Goal: Task Accomplishment & Management: Use online tool/utility

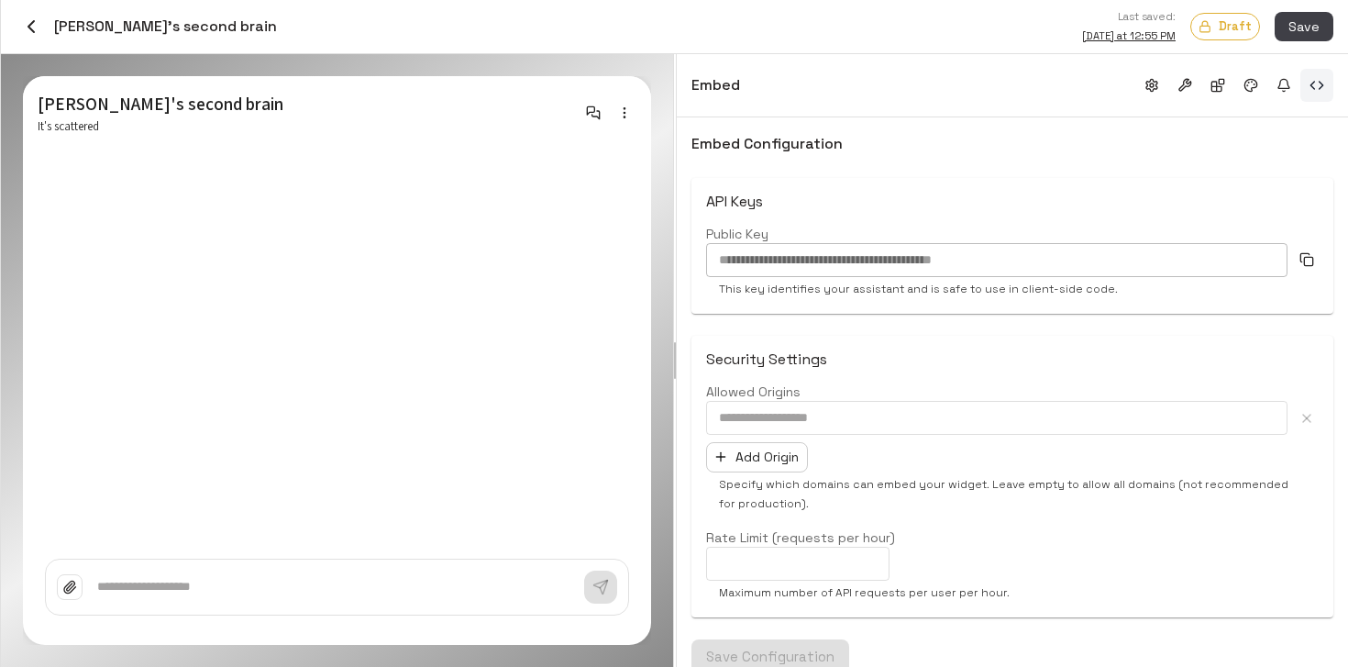
scroll to position [574, 0]
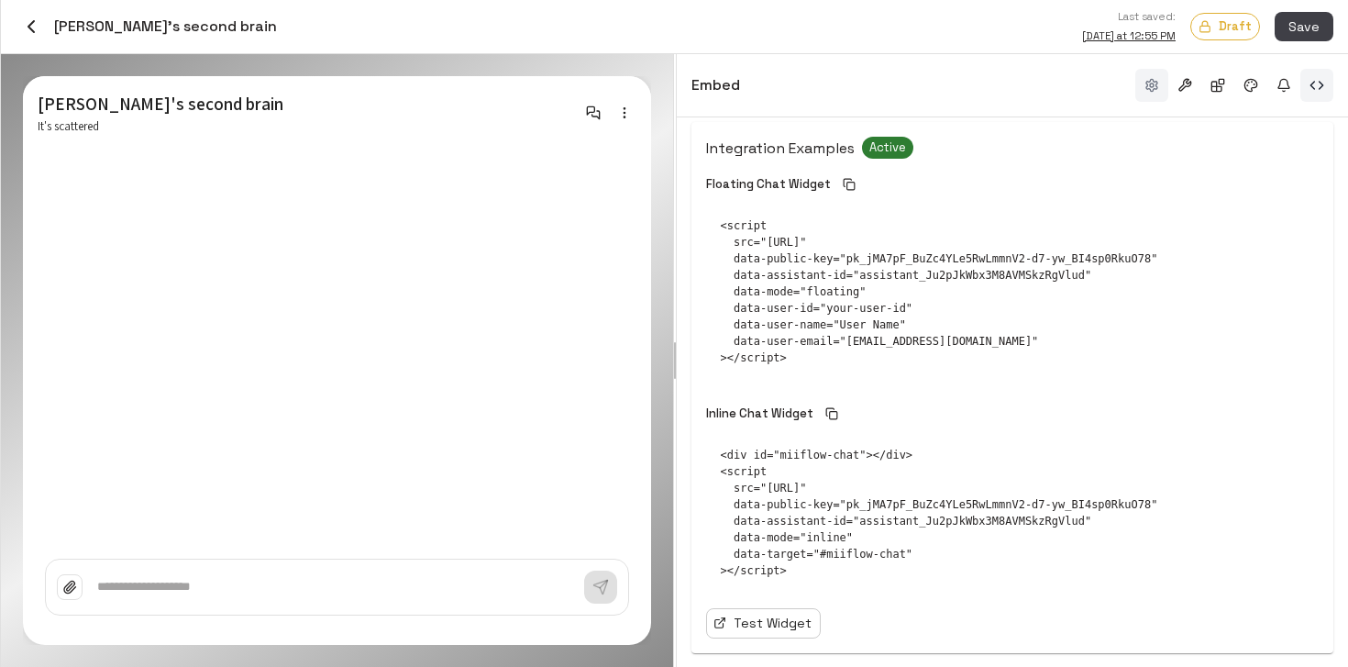
click at [1158, 93] on button "button" at bounding box center [1152, 85] width 33 height 33
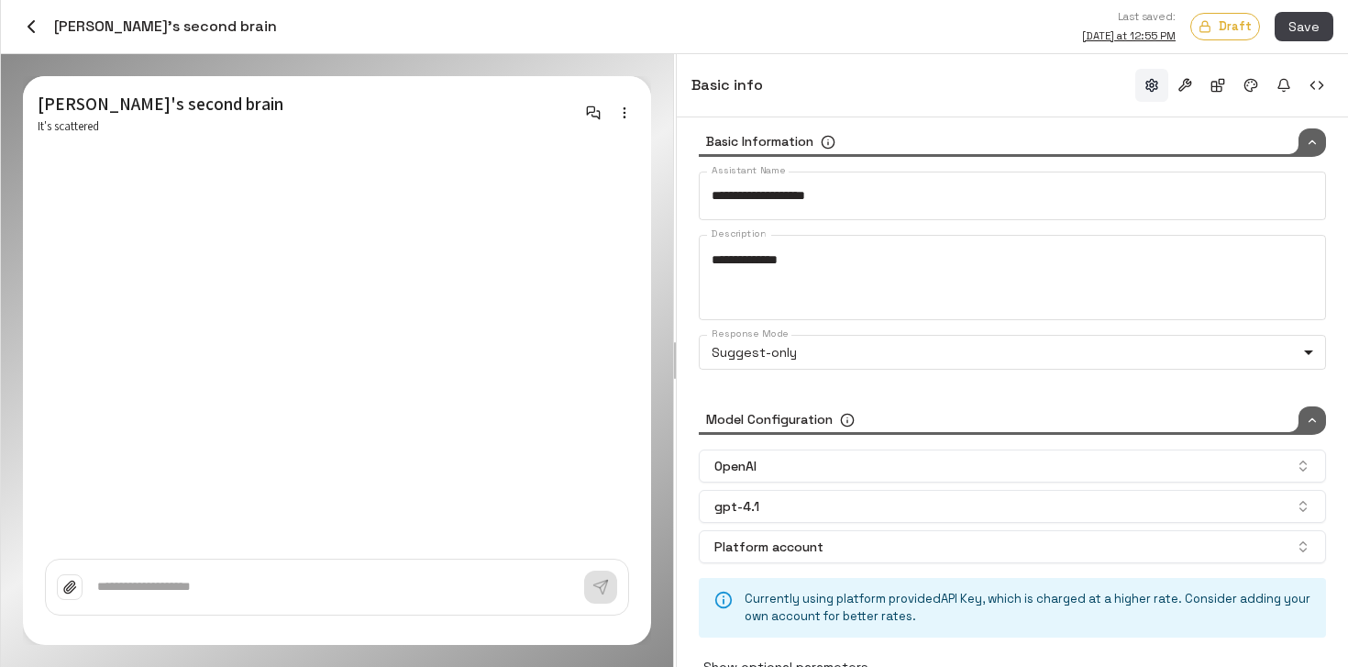
scroll to position [12, 0]
click at [1296, 28] on button "Save" at bounding box center [1304, 27] width 59 height 30
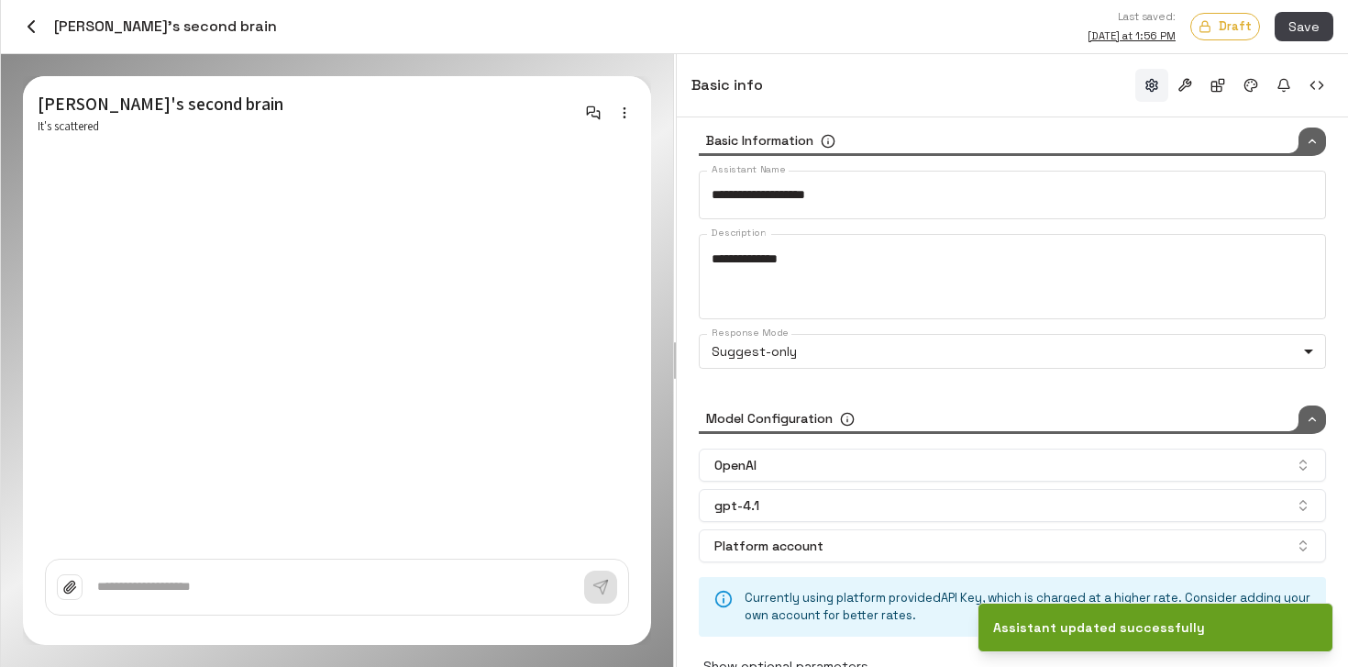
type input "*****"
click at [957, 348] on body "Credits: $ 8.37 Workspace Agents Workflows Resources Knowledge bases Data sourc…" at bounding box center [674, 333] width 1348 height 667
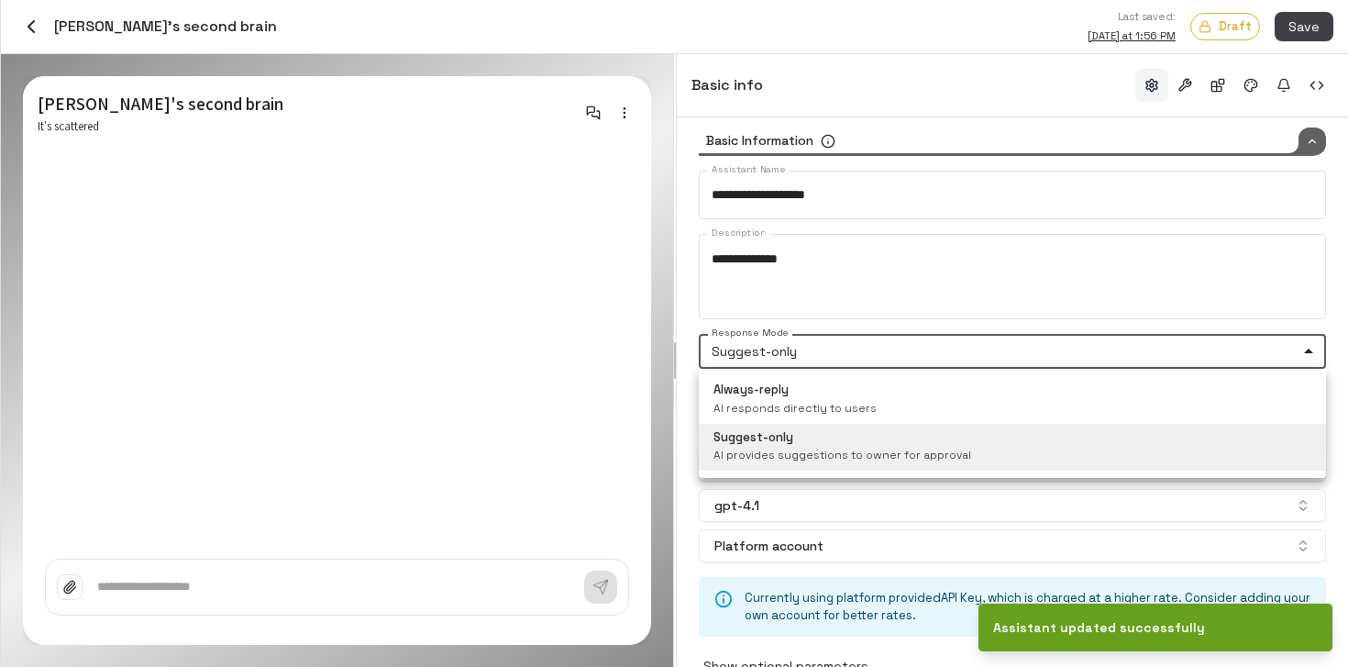
click at [941, 394] on li "Always-reply AI responds directly to users" at bounding box center [1012, 400] width 627 height 48
type input "*****"
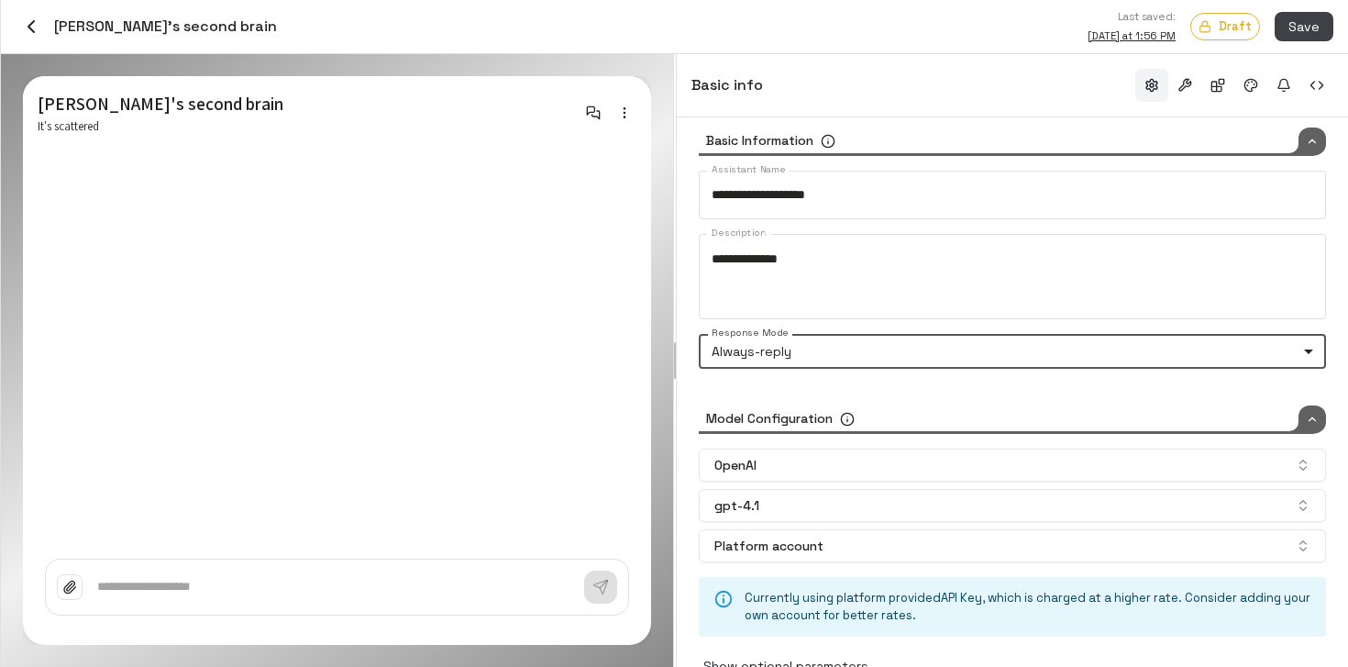
click at [1297, 42] on div "Last saved: Today at 1:56 PM Draft Save" at bounding box center [805, 26] width 1057 height 39
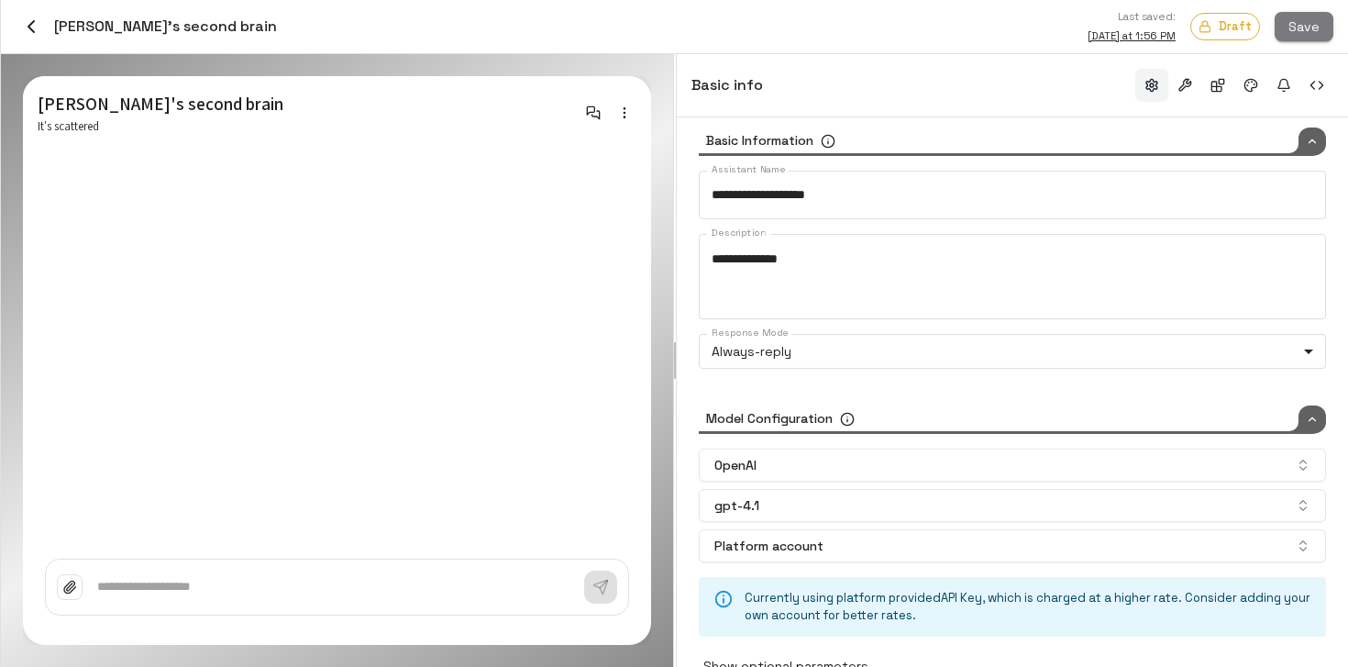
click at [1298, 26] on button "Save" at bounding box center [1304, 27] width 59 height 30
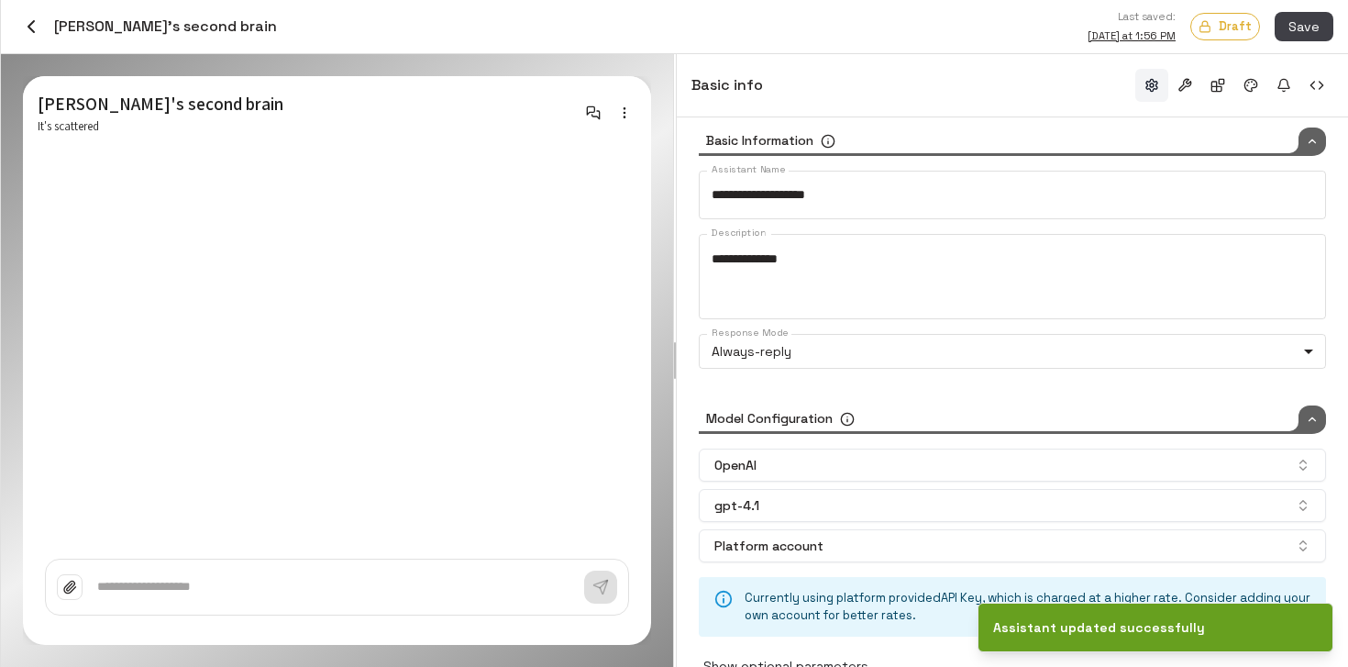
type input "*****"
click at [889, 346] on body "Credits: $ 8.37 Workspace Agents Workflows Resources Knowledge bases Data sourc…" at bounding box center [674, 333] width 1348 height 667
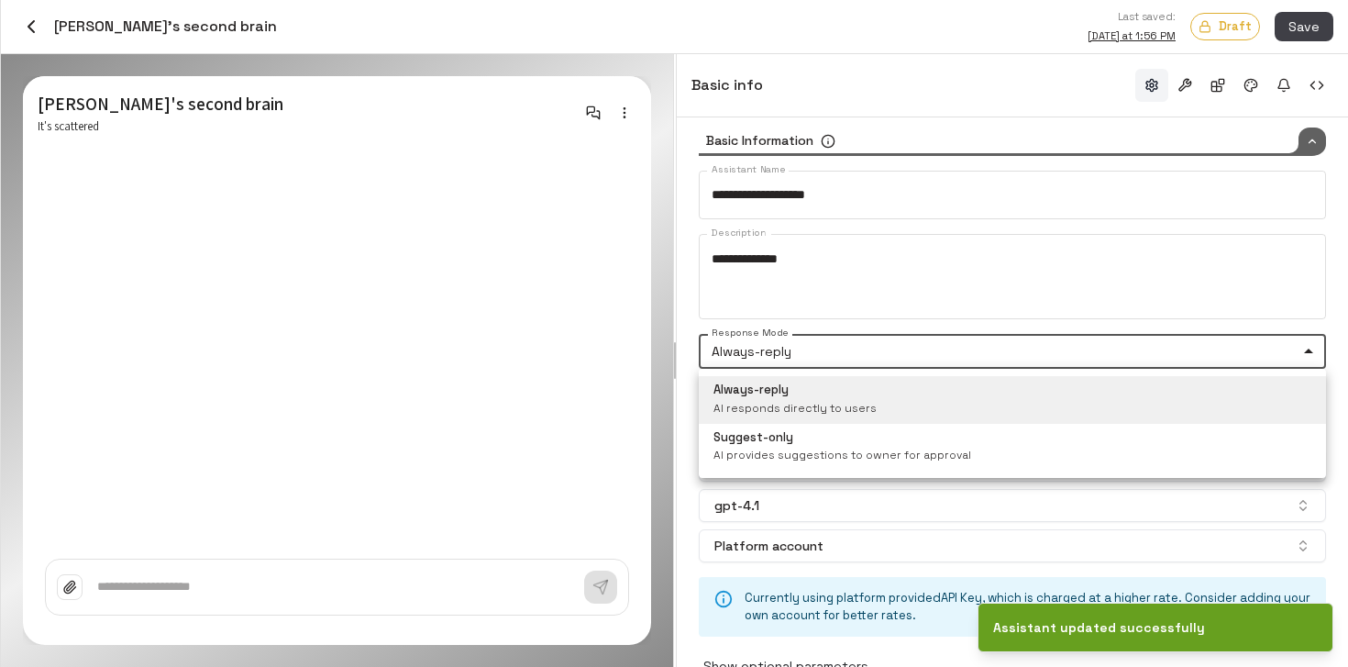
click at [838, 438] on div "Suggest-only AI provides suggestions to owner for approval" at bounding box center [843, 447] width 258 height 37
type input "*******"
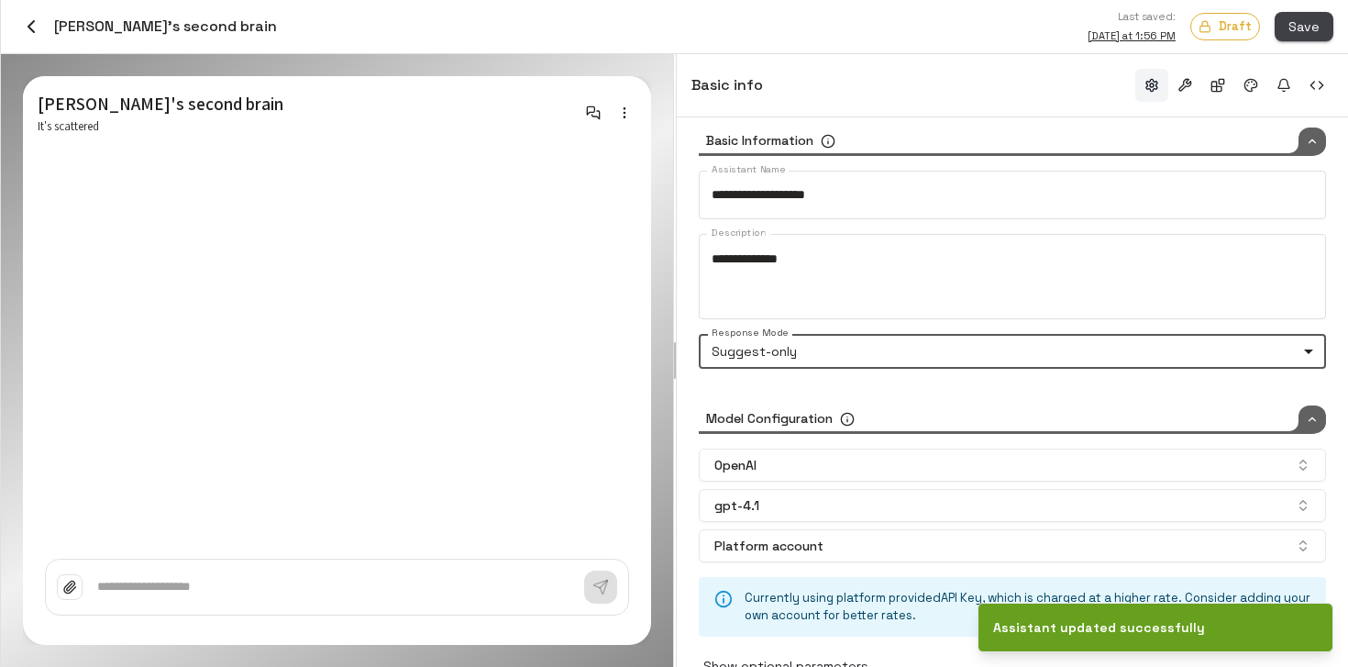
click at [1319, 27] on button "Save" at bounding box center [1304, 27] width 59 height 30
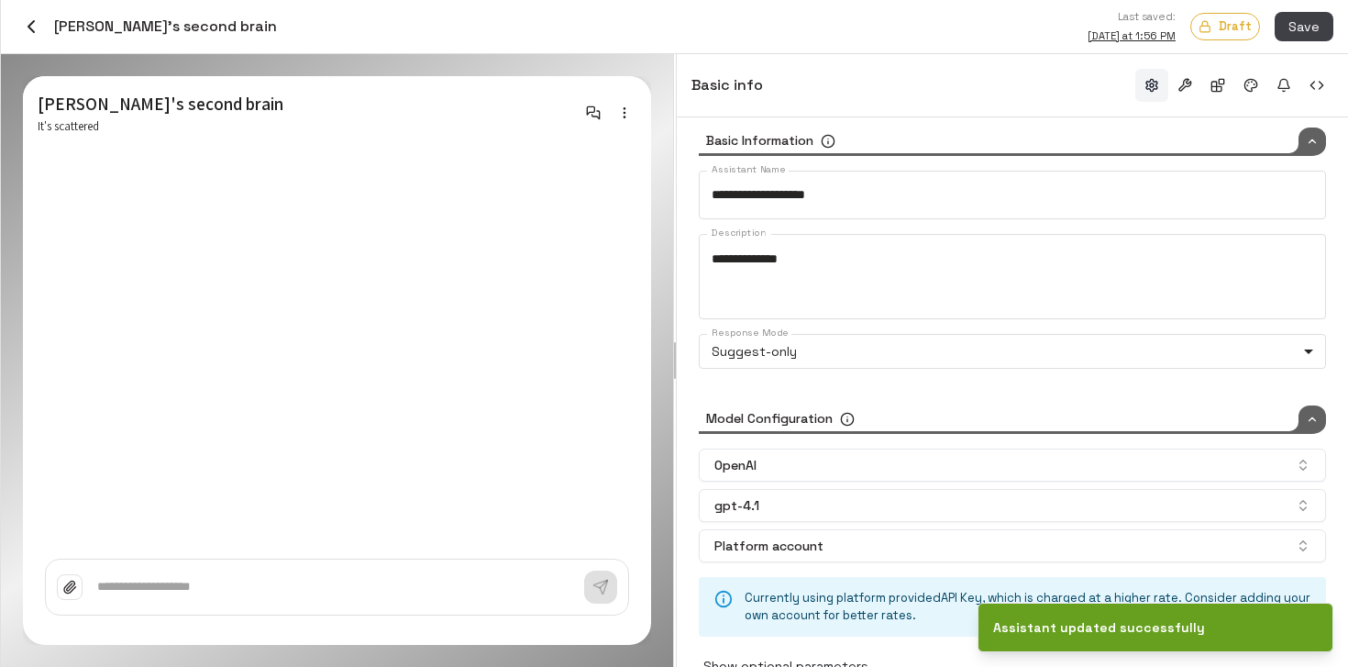
type input "*****"
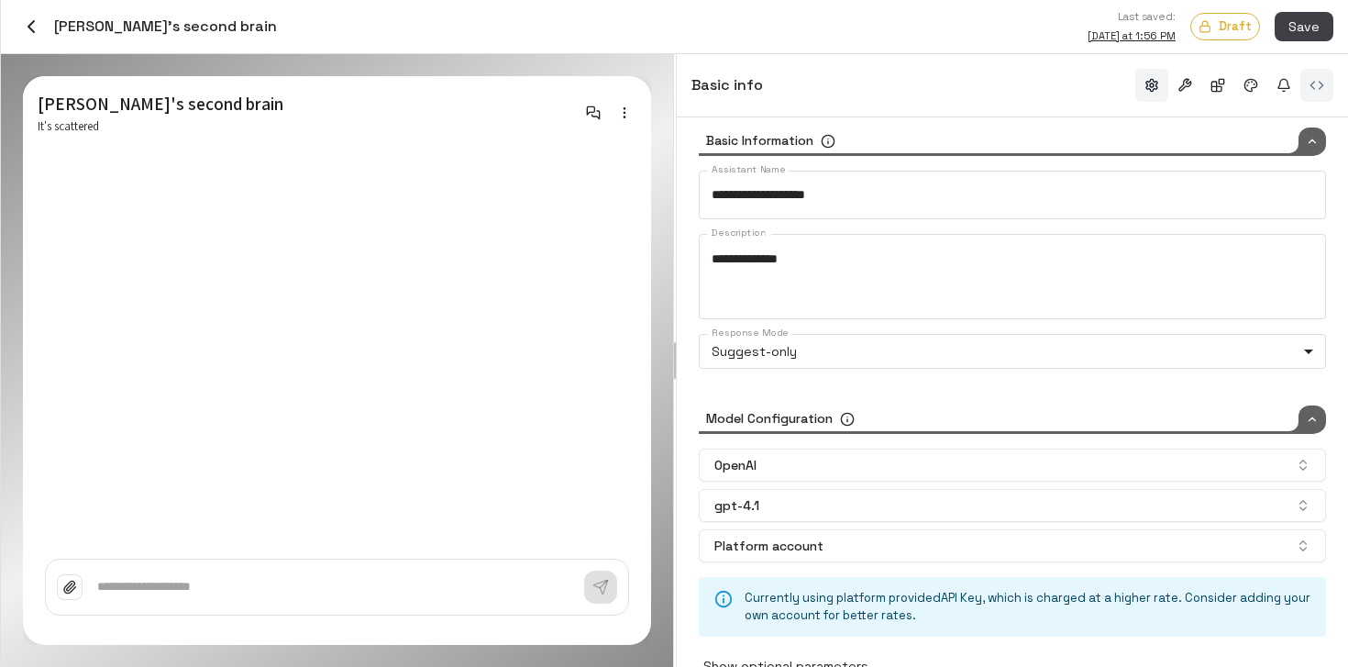
click at [1308, 70] on button "button" at bounding box center [1317, 85] width 33 height 33
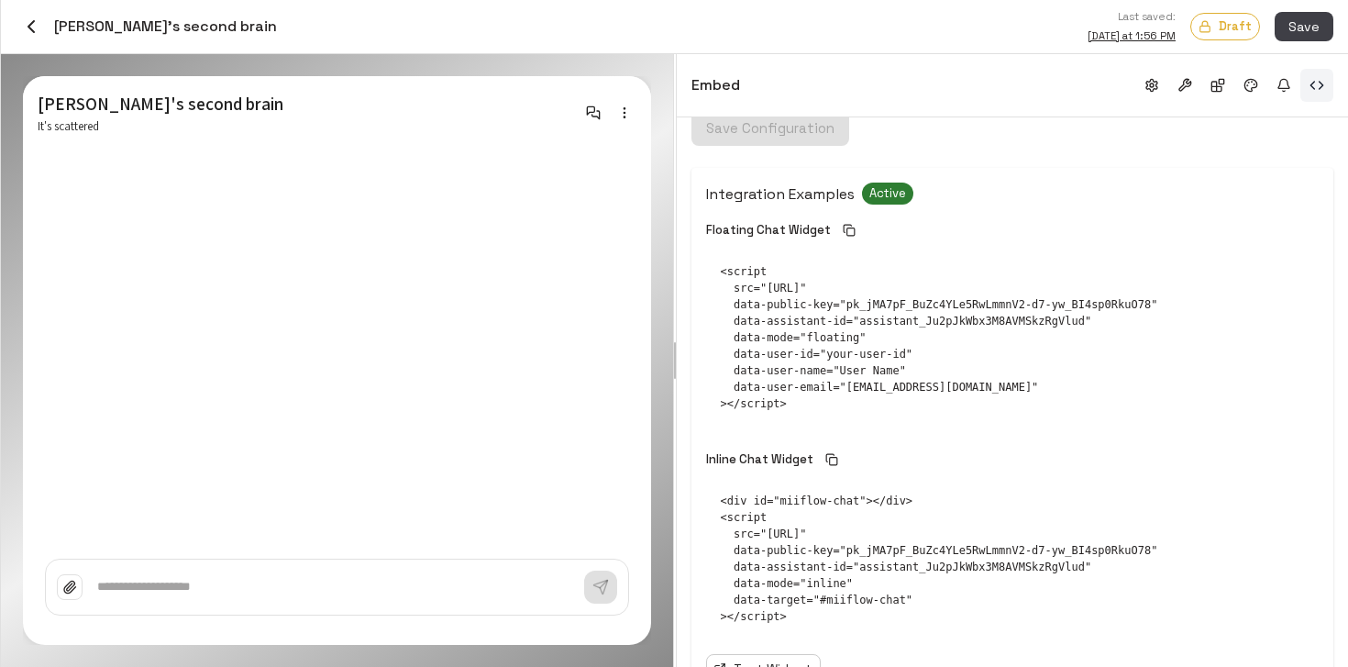
scroll to position [574, 0]
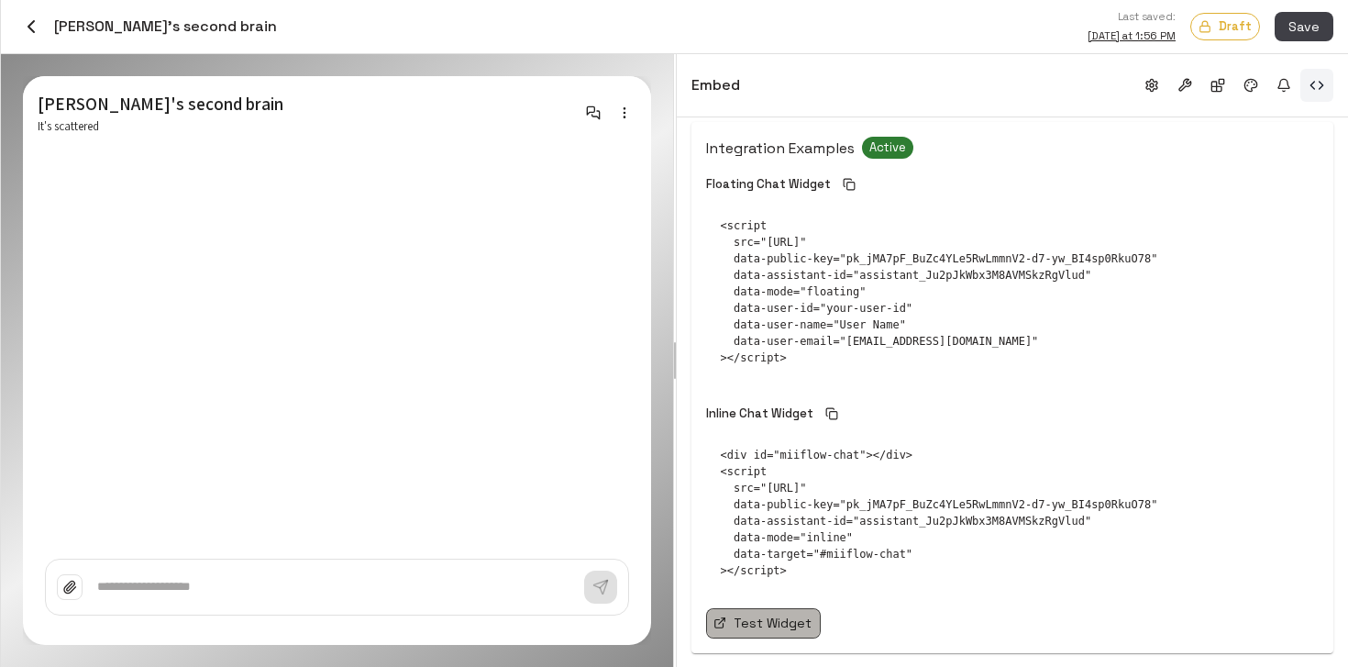
click at [793, 608] on link "Test Widget" at bounding box center [763, 623] width 115 height 30
click at [1161, 74] on button "button" at bounding box center [1152, 85] width 33 height 33
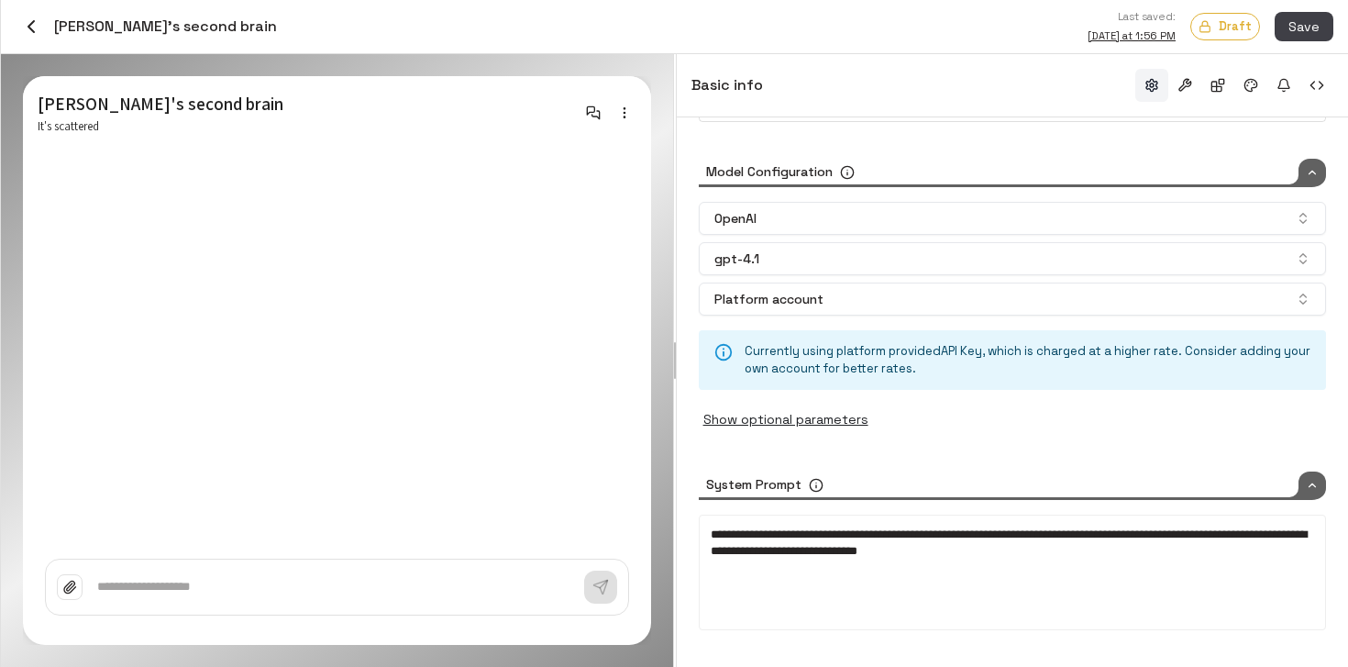
scroll to position [259, 0]
click at [1188, 87] on button "button" at bounding box center [1185, 85] width 33 height 33
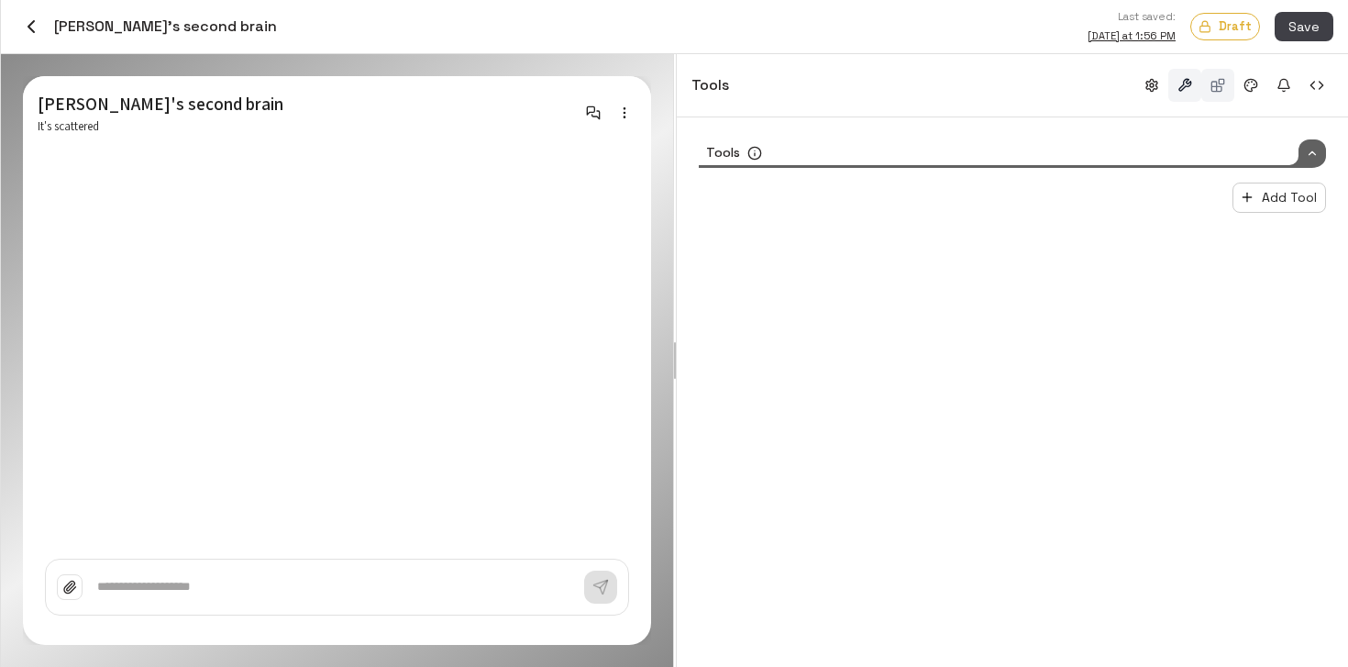
click at [1228, 82] on button "button" at bounding box center [1218, 85] width 33 height 33
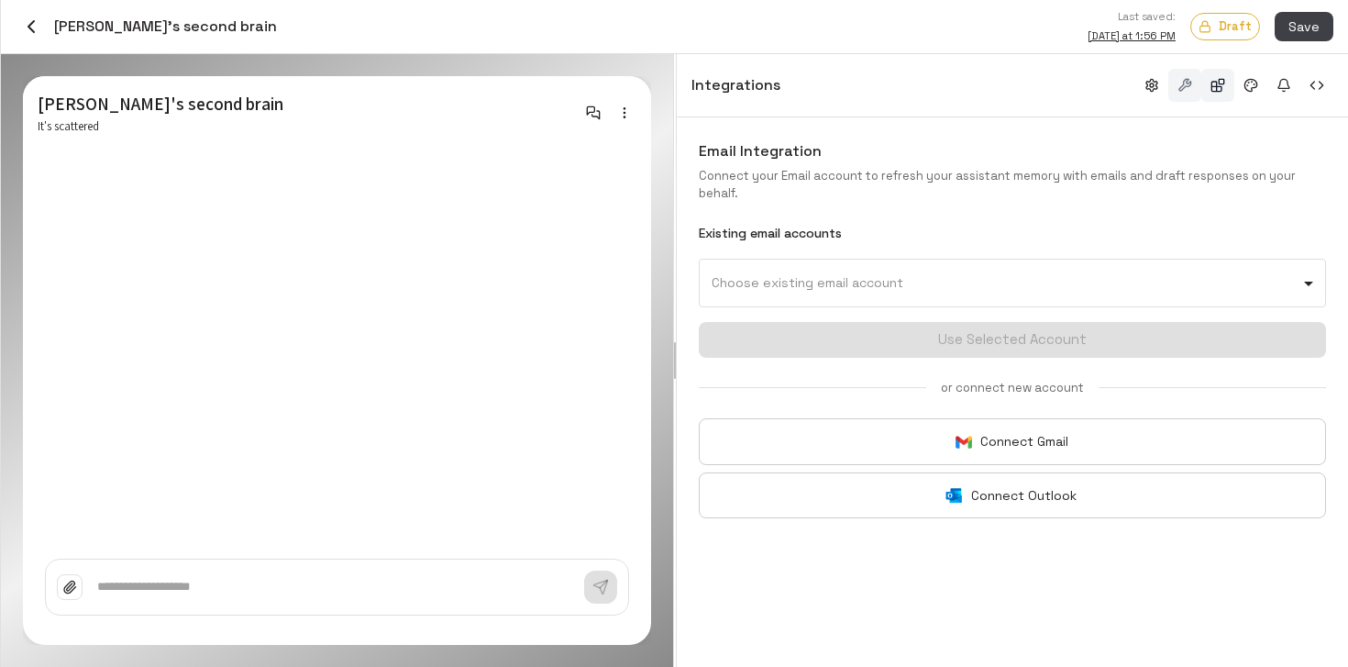
click at [1192, 86] on button "button" at bounding box center [1185, 85] width 33 height 33
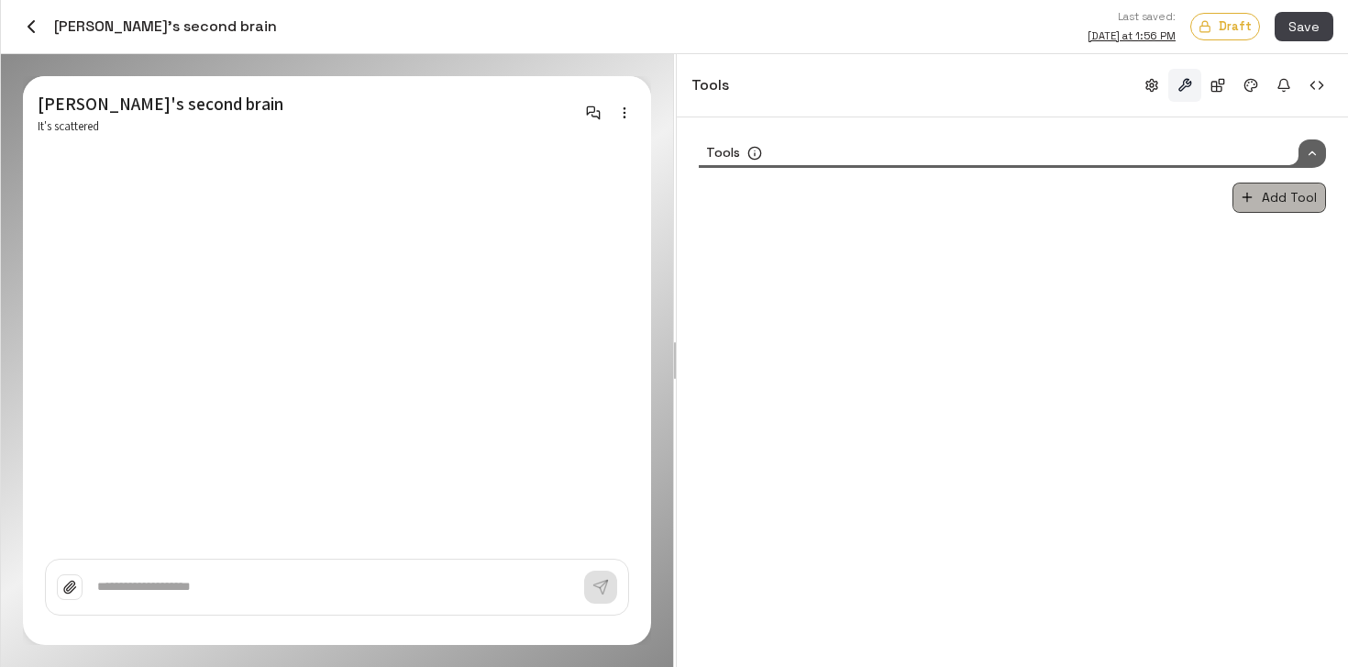
click at [1247, 192] on icon "button" at bounding box center [1247, 197] width 15 height 15
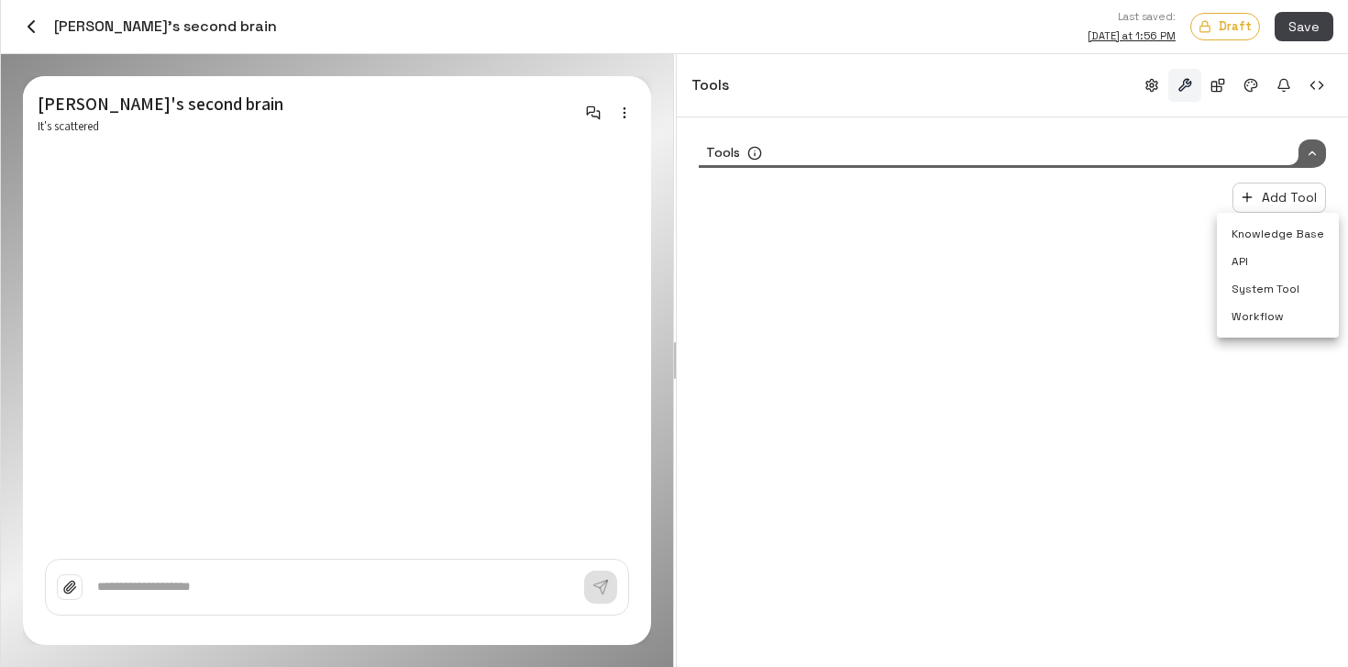
click at [1247, 294] on li "System Tool" at bounding box center [1278, 289] width 122 height 28
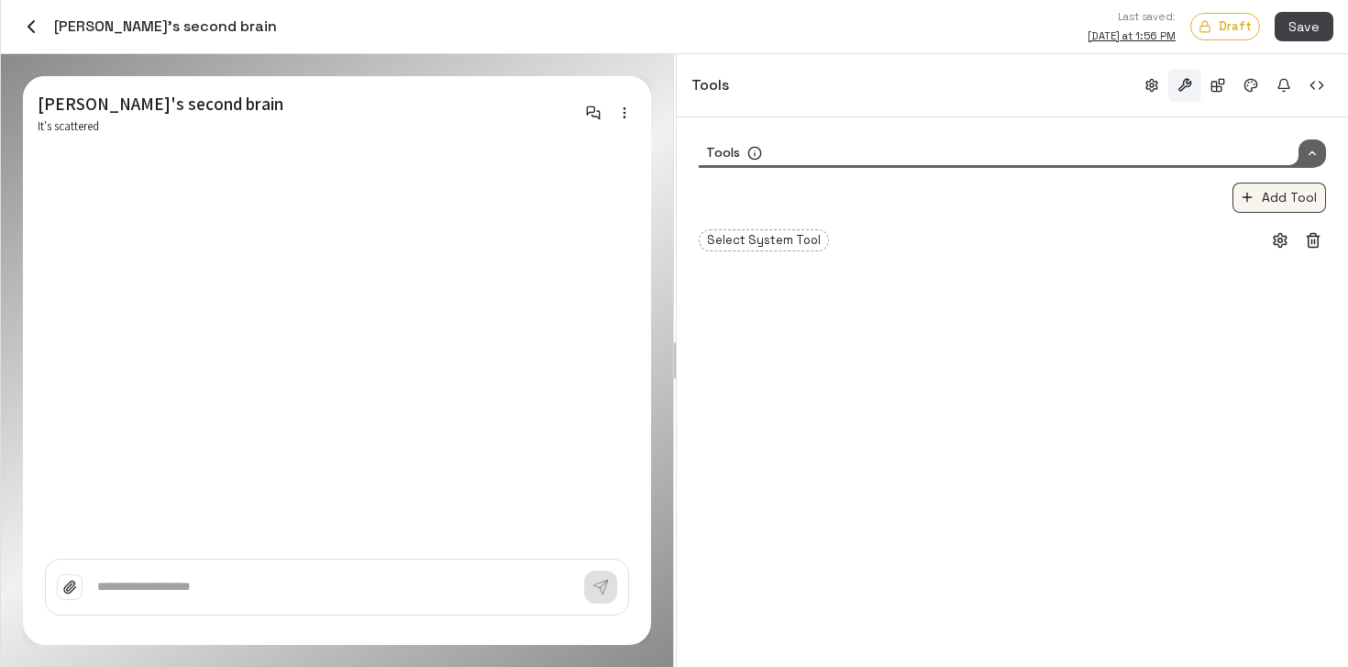
click at [1260, 200] on button "Add Tool" at bounding box center [1280, 198] width 94 height 30
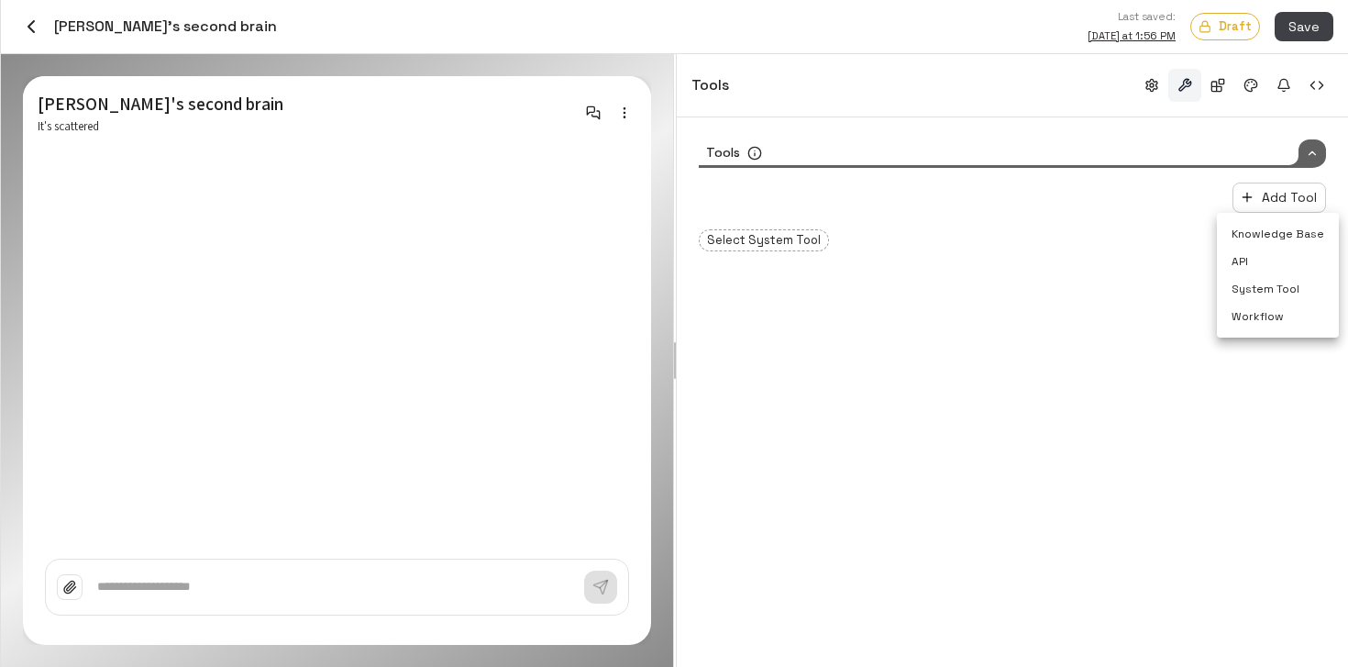
click at [792, 294] on div at bounding box center [674, 333] width 1348 height 667
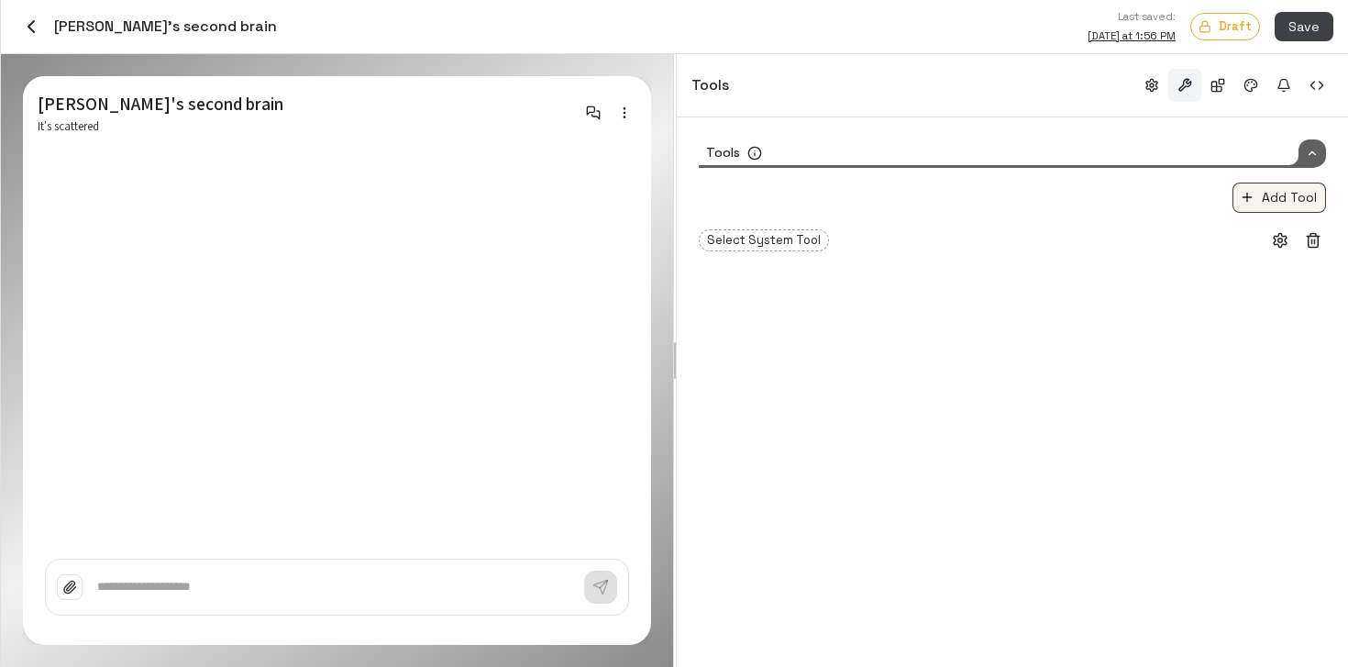
click at [1269, 192] on button "Add Tool" at bounding box center [1280, 198] width 94 height 30
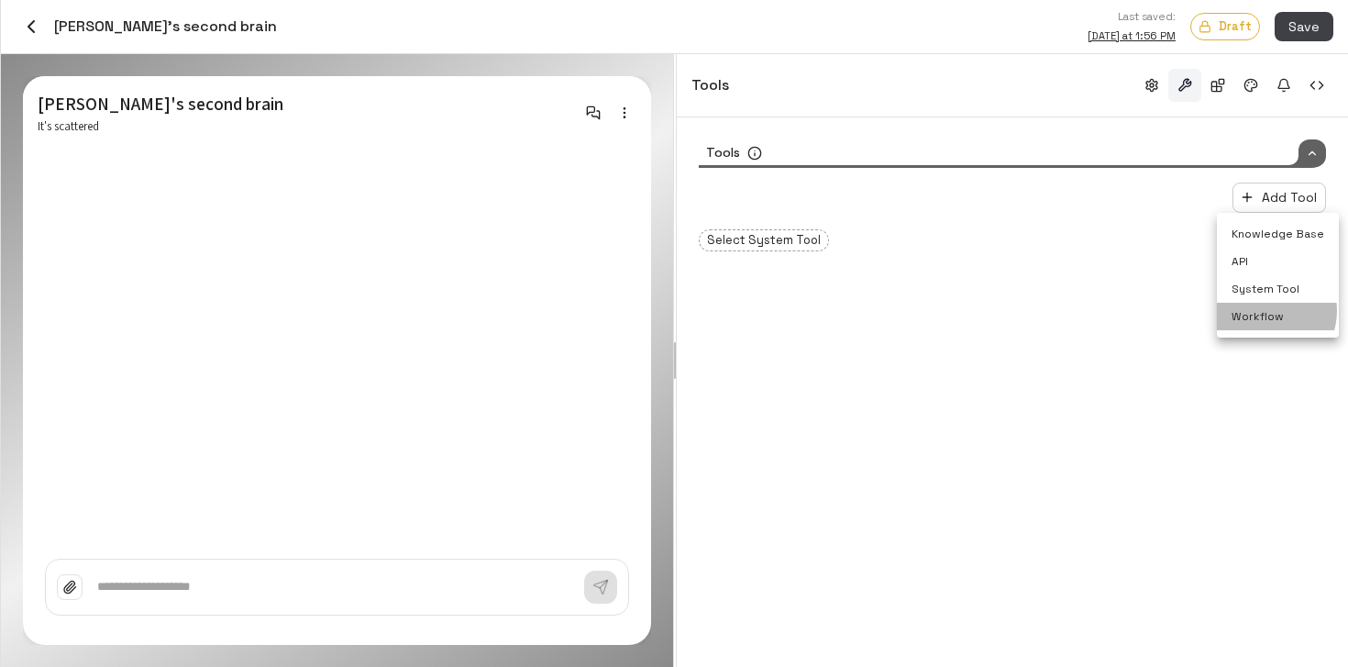
click at [1268, 311] on li "Workflow" at bounding box center [1278, 317] width 122 height 28
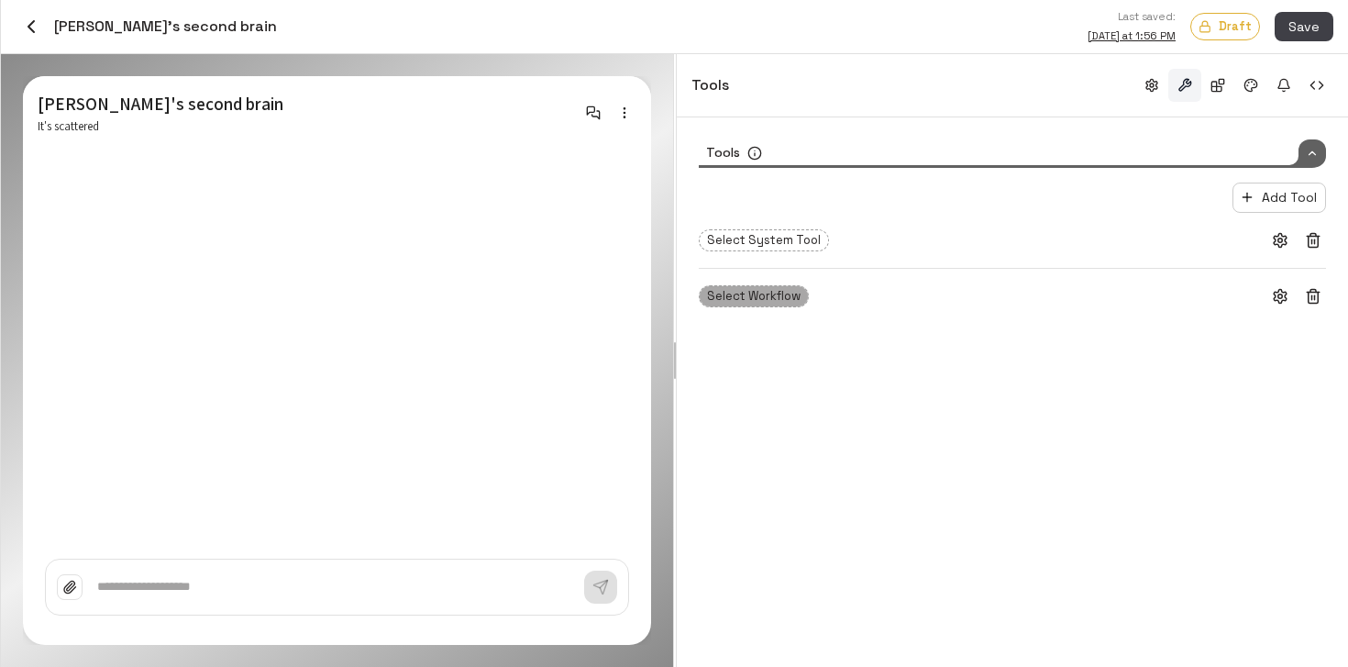
click at [726, 300] on span "Select Workflow" at bounding box center [754, 296] width 108 height 18
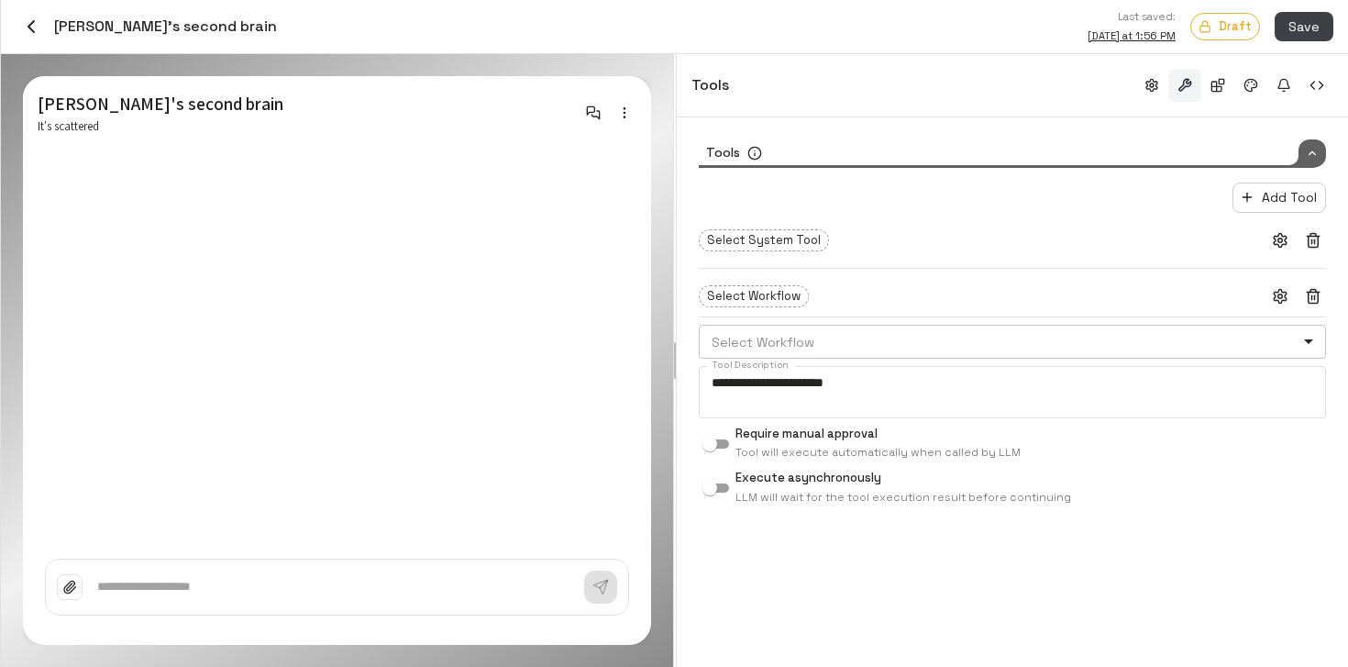
click at [771, 338] on body "Credits: $ 8.37 Workspace Agents Workflows Resources Knowledge bases Data sourc…" at bounding box center [674, 333] width 1348 height 667
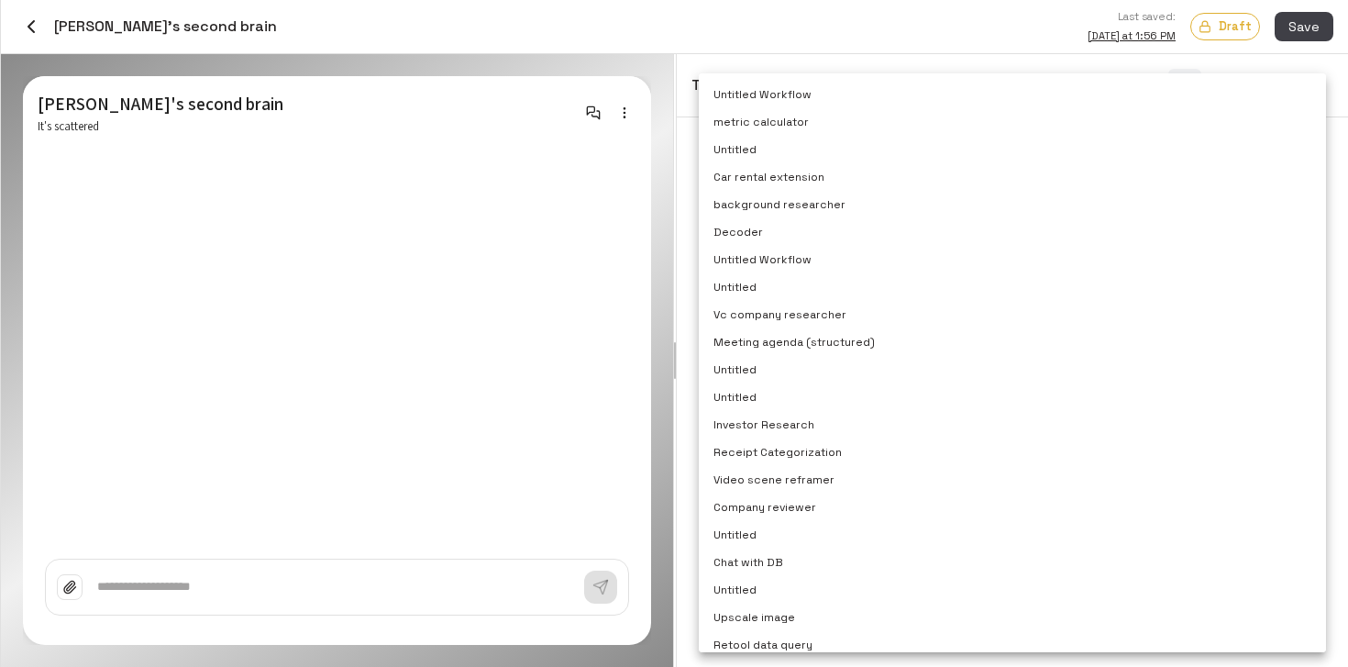
click at [796, 47] on div at bounding box center [674, 333] width 1348 height 667
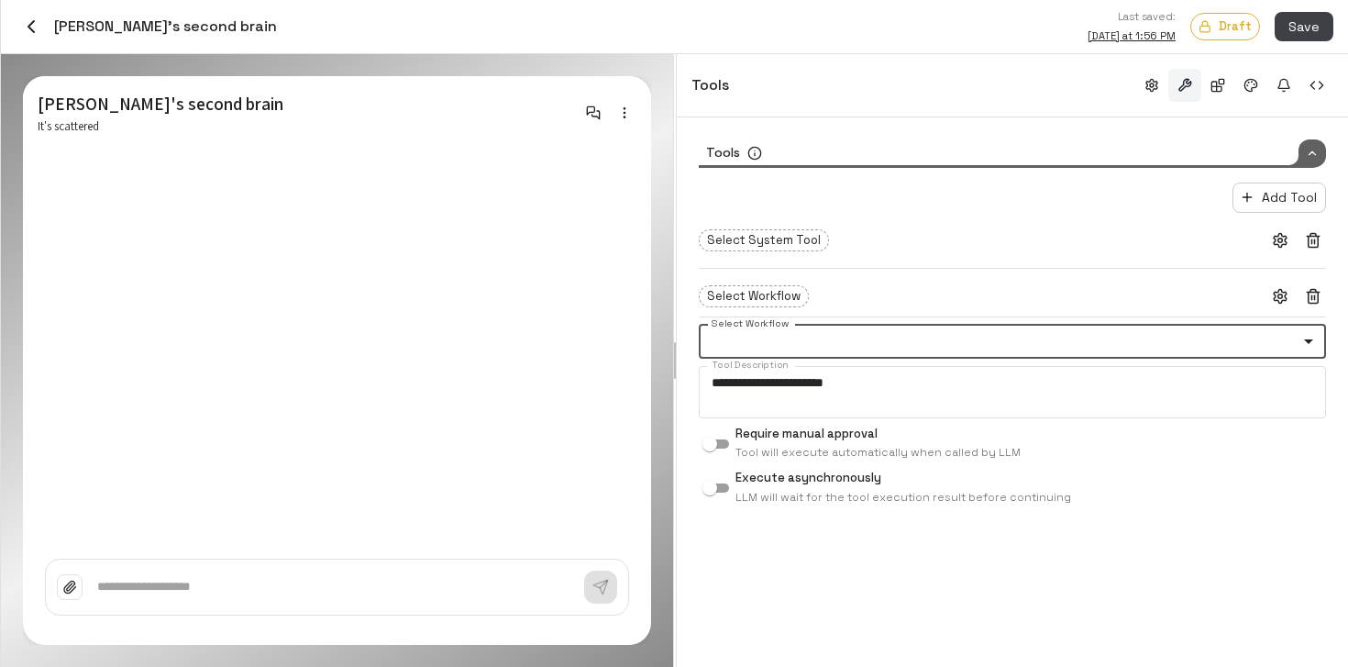
click at [1181, 338] on body "Credits: $ 8.37 Workspace Agents Workflows Resources Knowledge bases Data sourc…" at bounding box center [674, 333] width 1348 height 667
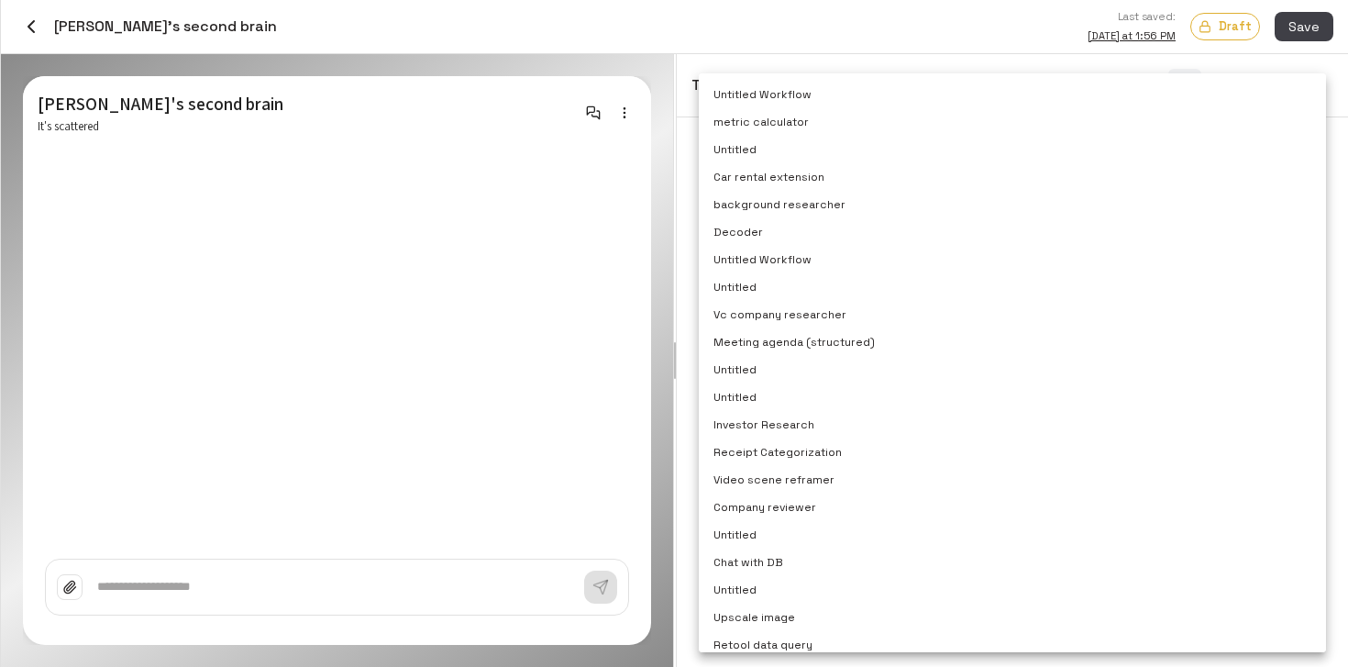
click at [607, 410] on div at bounding box center [674, 333] width 1348 height 667
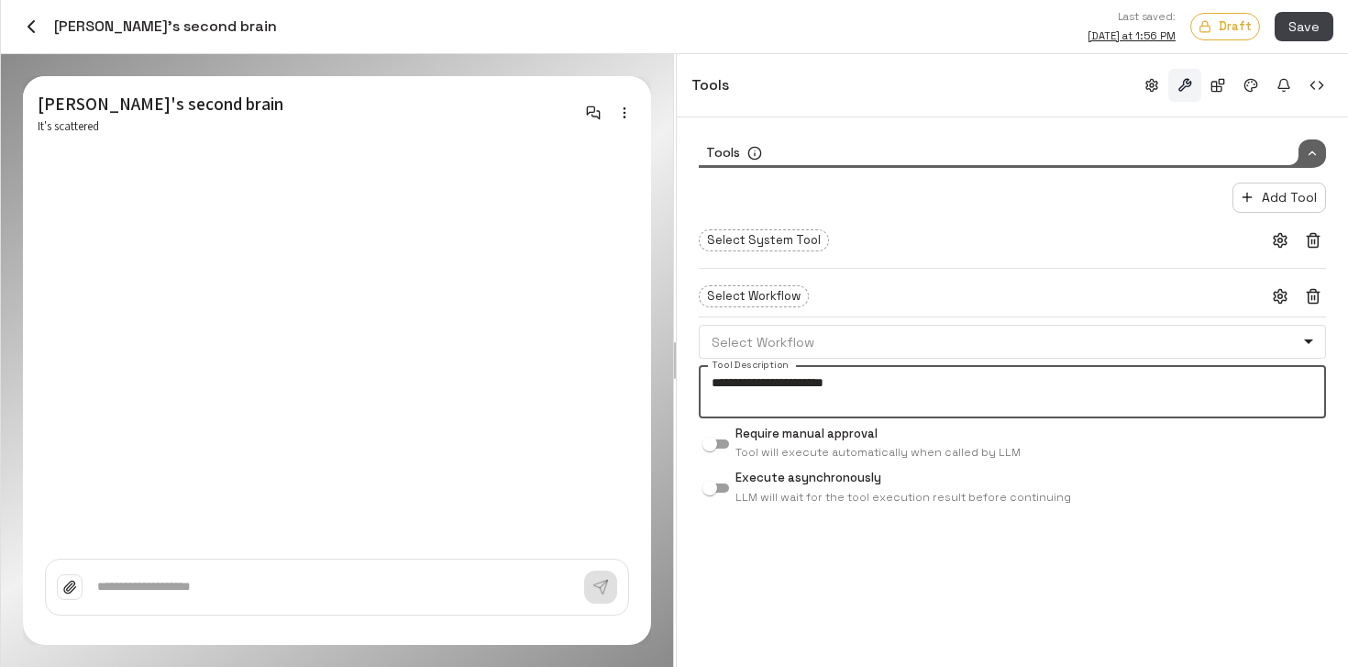
click at [929, 405] on textarea "**********" at bounding box center [1013, 391] width 602 height 37
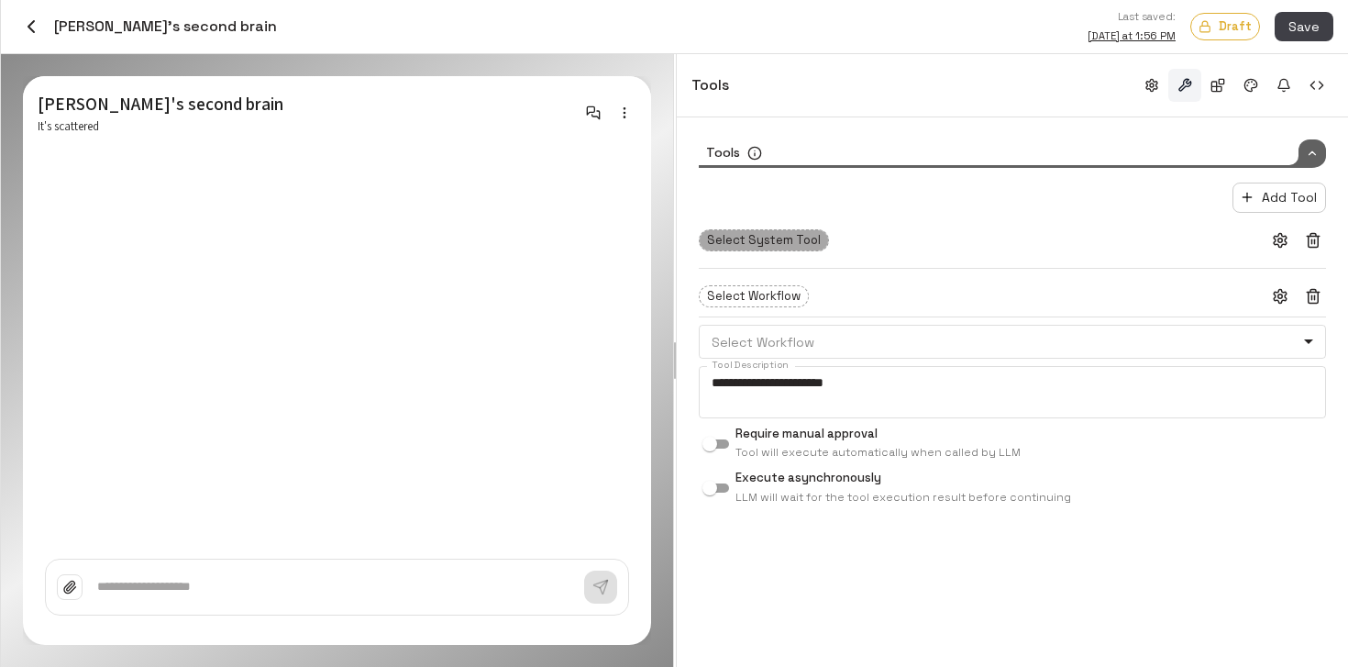
click at [792, 244] on span "Select System Tool" at bounding box center [764, 240] width 128 height 18
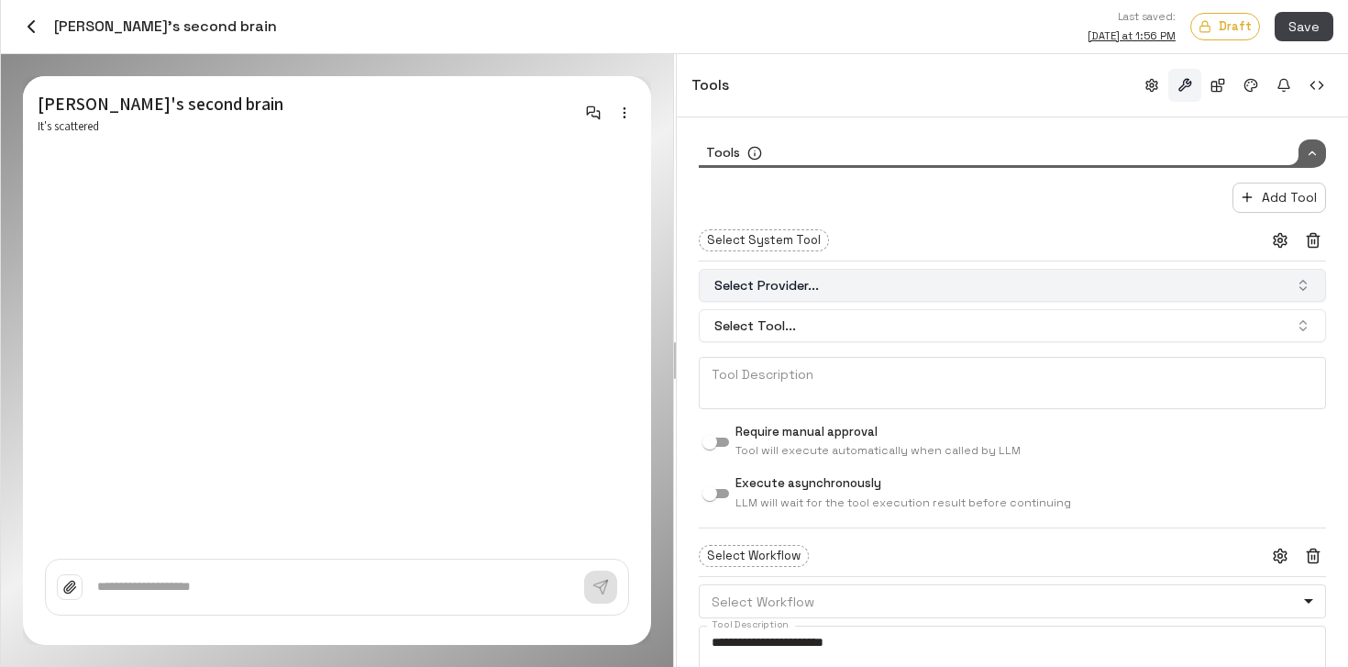
click at [834, 271] on button "Select Provider..." at bounding box center [1012, 285] width 627 height 33
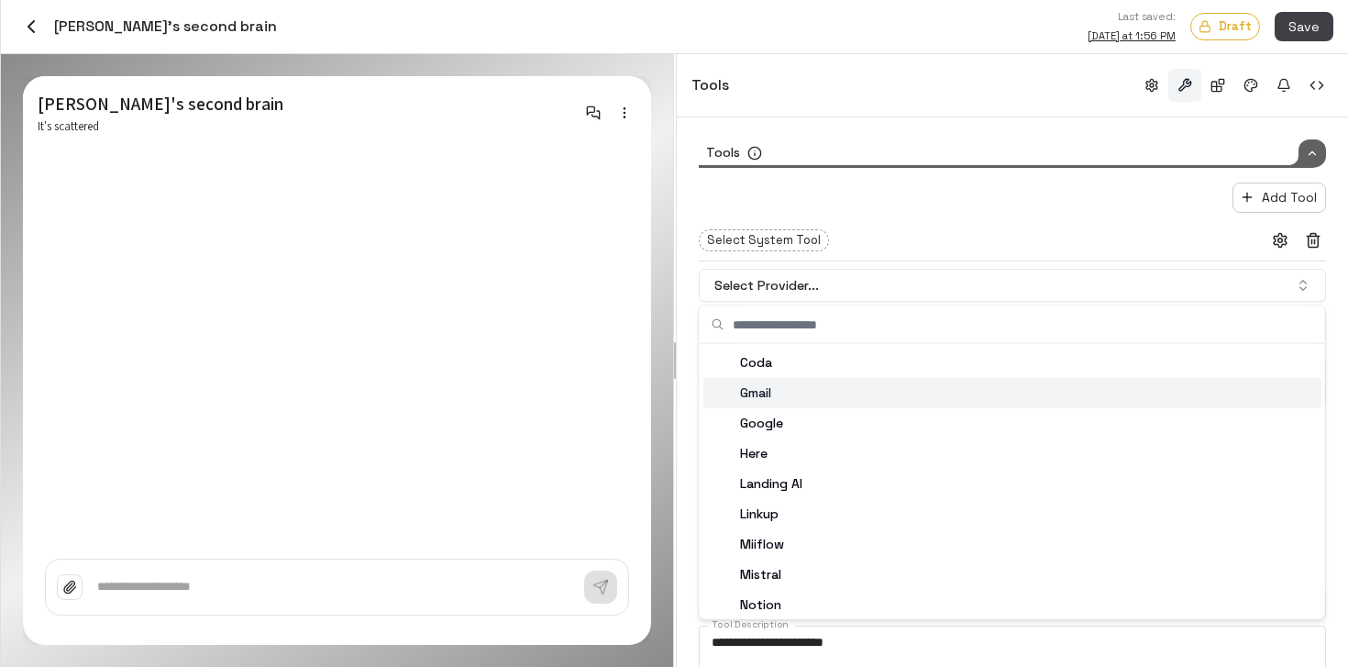
click at [813, 395] on div "Gmail" at bounding box center [1013, 393] width 618 height 30
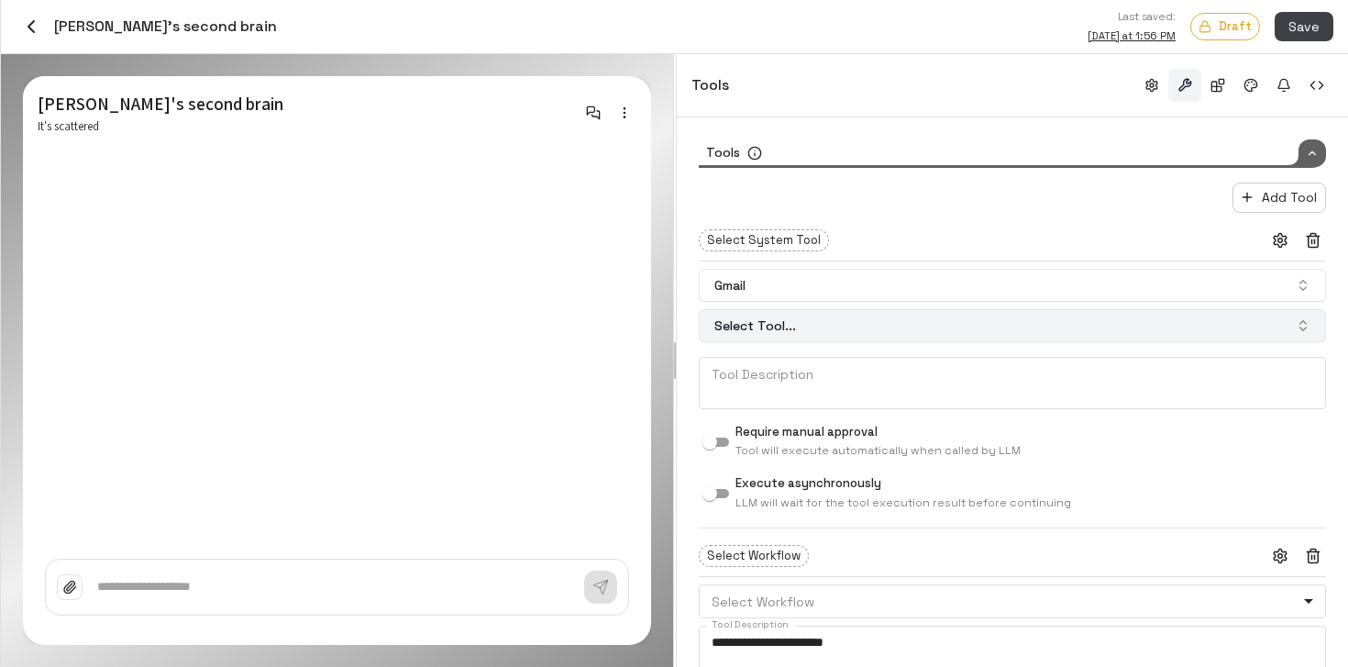
click at [826, 338] on button "Select Tool..." at bounding box center [1012, 325] width 627 height 33
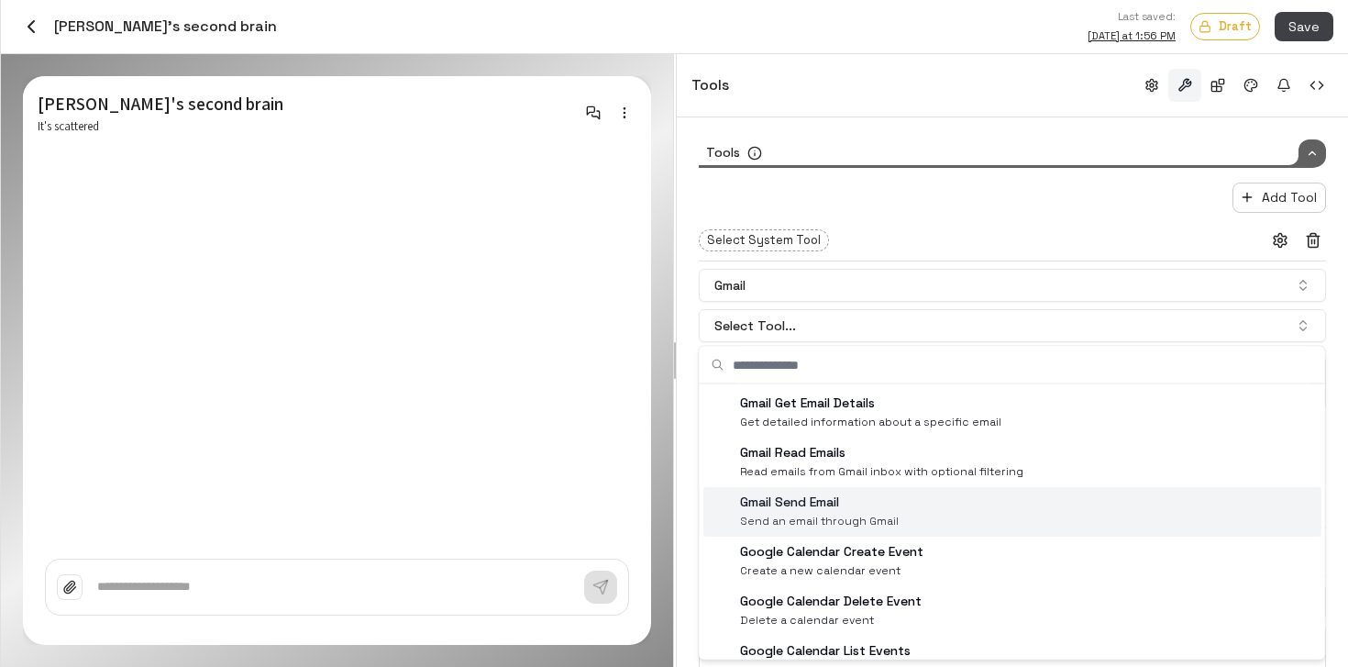
click at [871, 512] on span "Send an email through Gmail" at bounding box center [819, 521] width 159 height 19
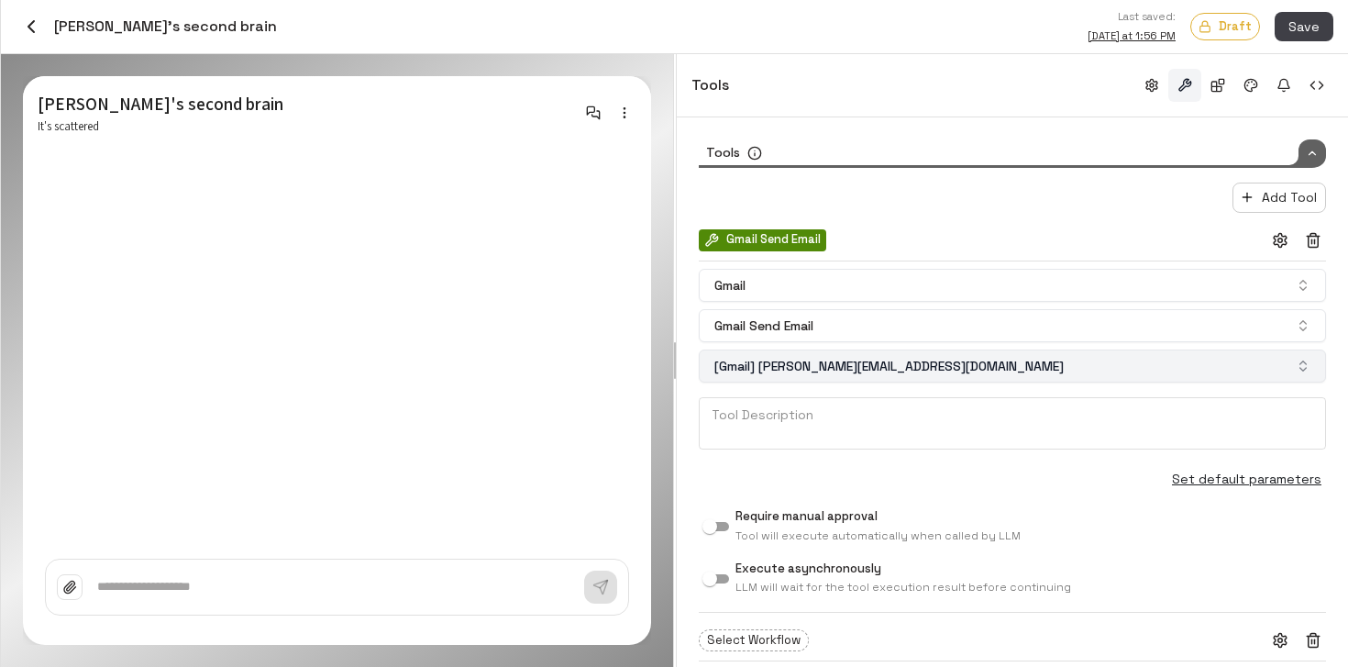
click at [960, 358] on button "[Gmail] catherine.bright.m@gmail.com" at bounding box center [1012, 365] width 627 height 33
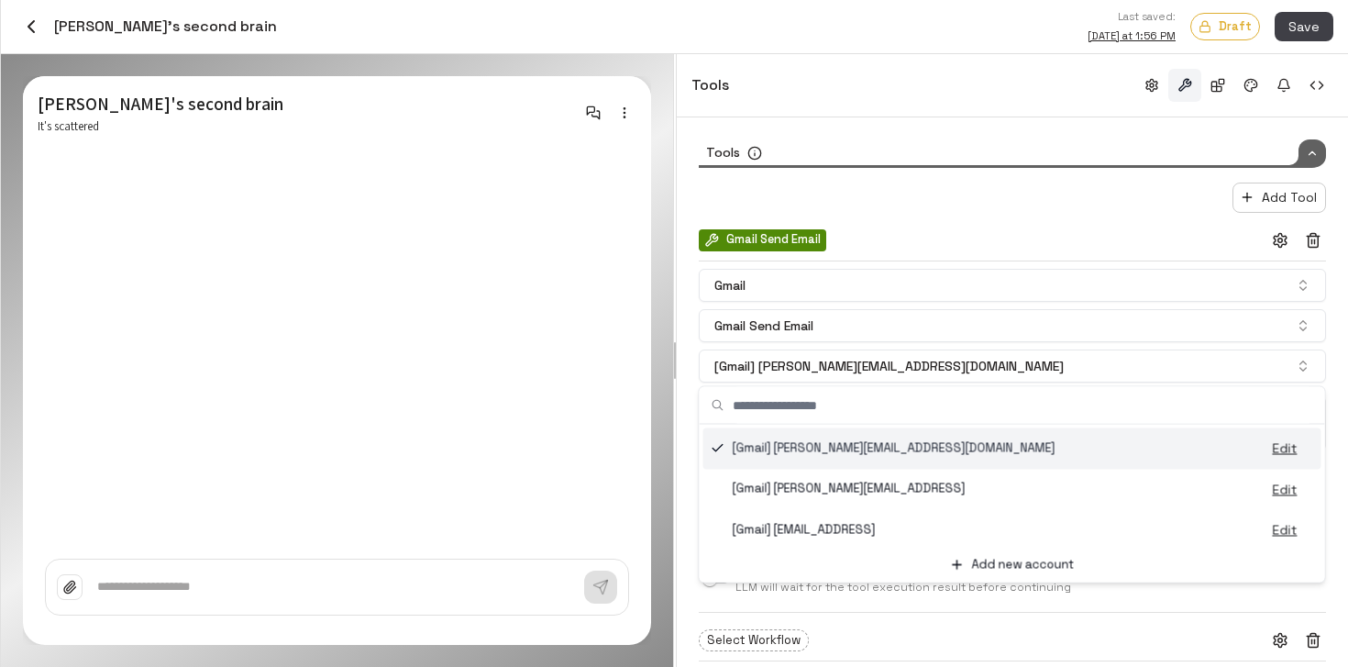
click at [965, 396] on input "text" at bounding box center [1024, 405] width 582 height 37
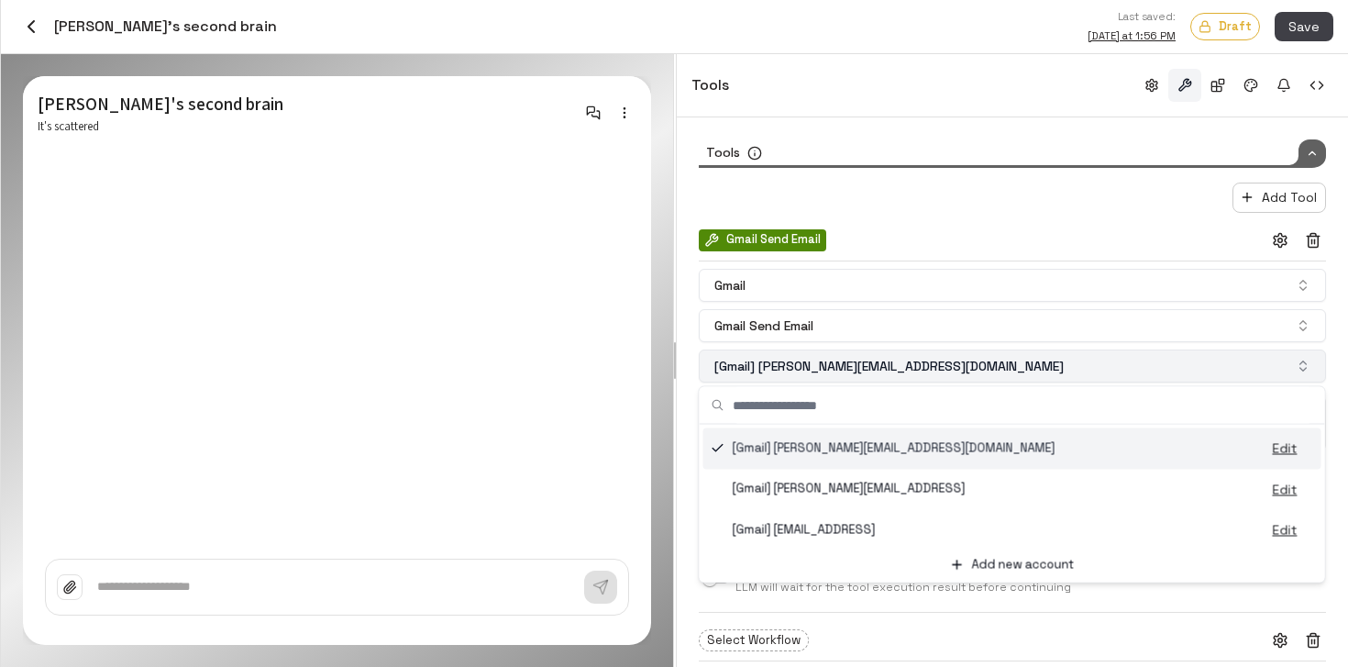
click at [966, 371] on button "[Gmail] catherine.bright.m@gmail.com" at bounding box center [1012, 365] width 627 height 33
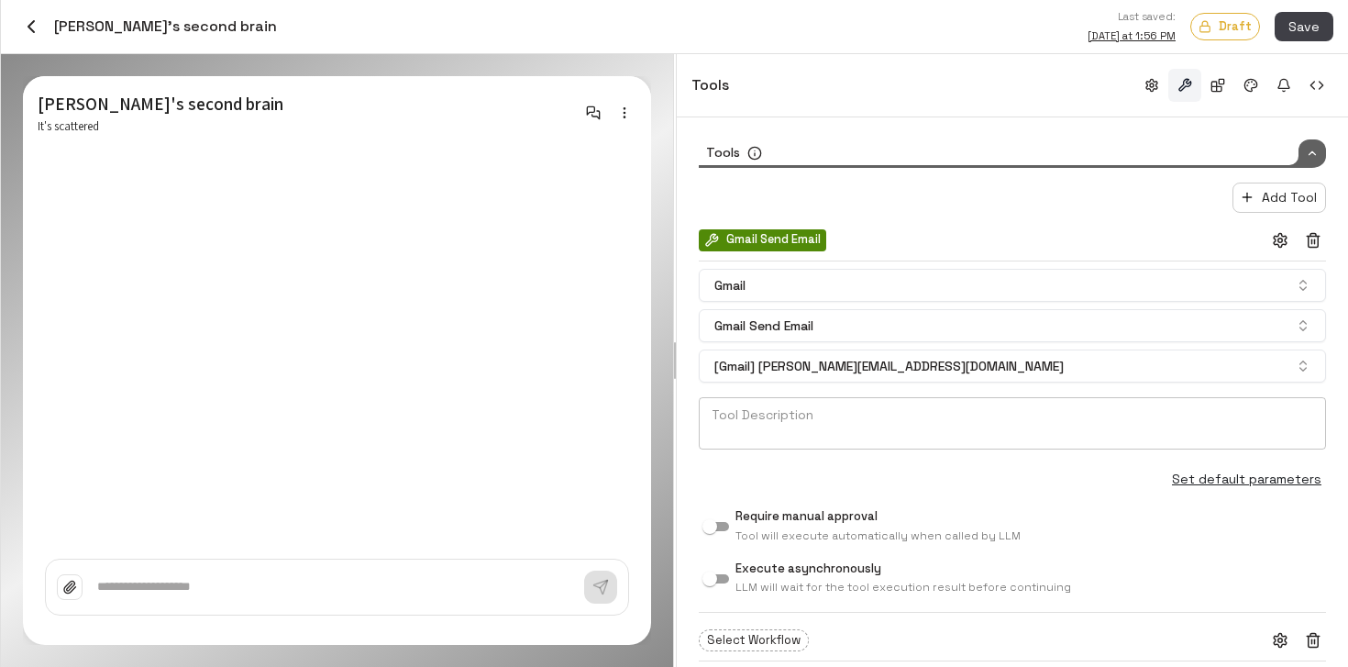
click at [974, 419] on textarea "Tool Description" at bounding box center [1013, 423] width 602 height 37
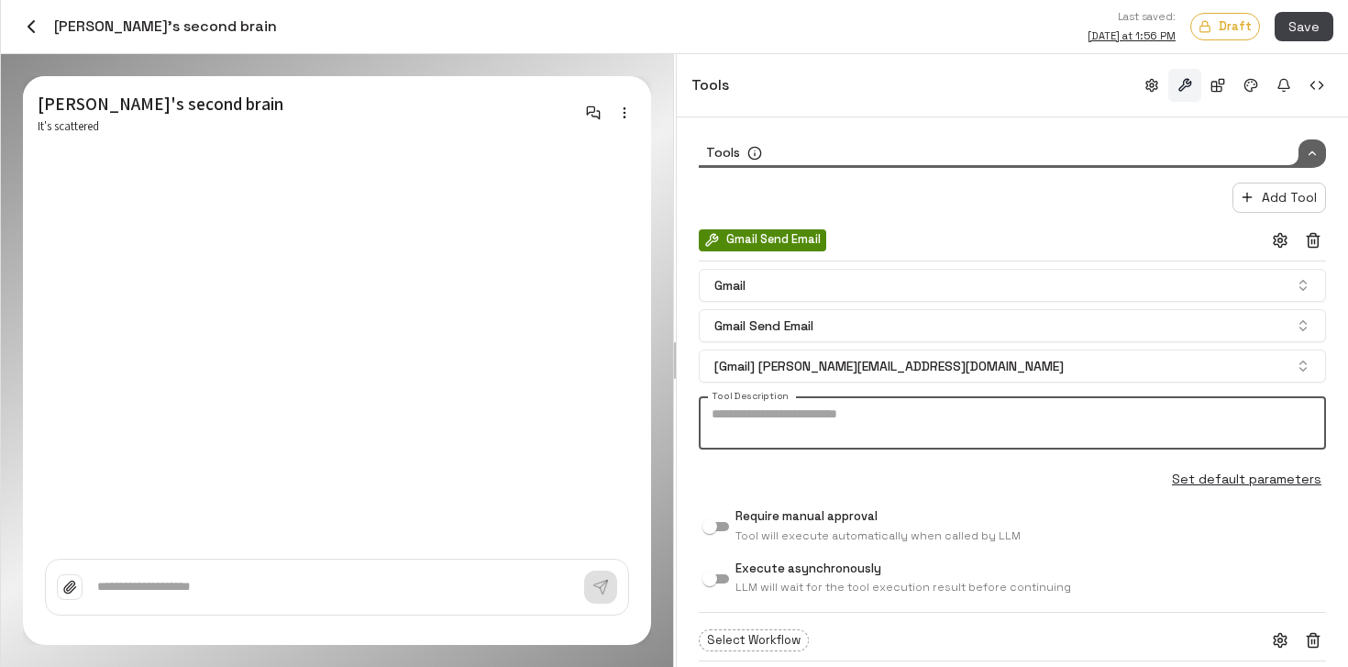
type textarea "*"
type textarea "**********"
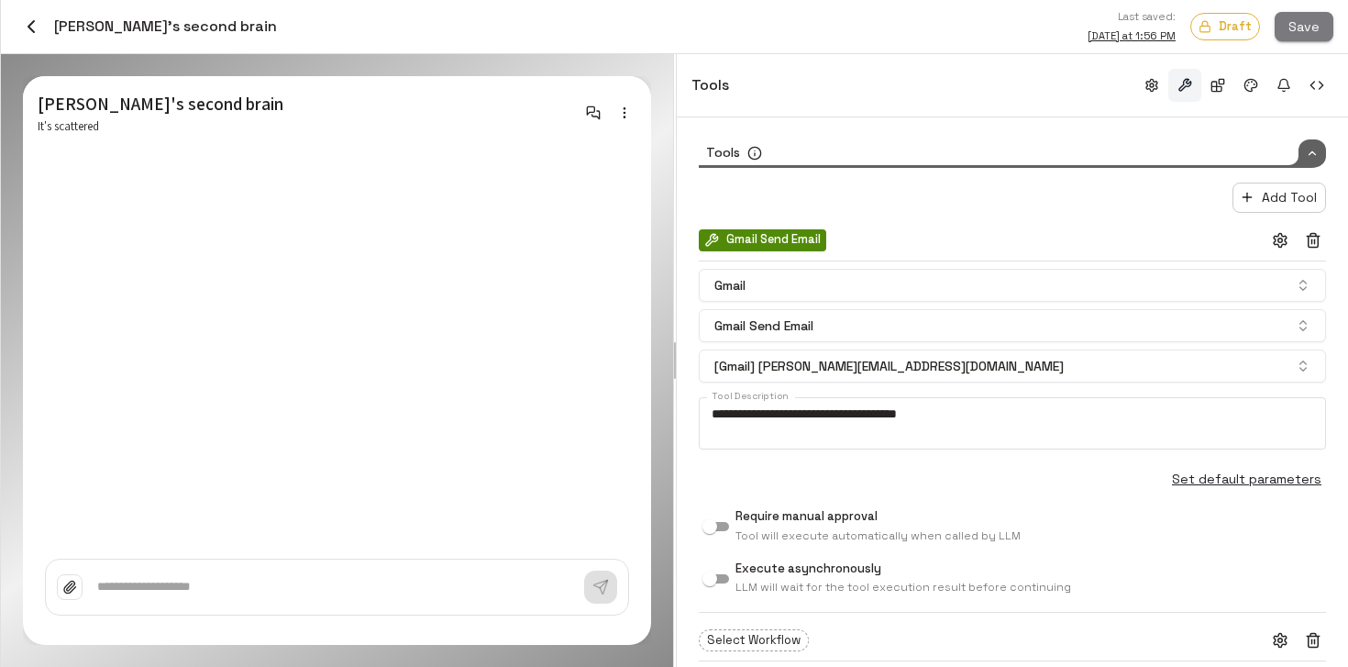
click at [1298, 23] on button "Save" at bounding box center [1304, 27] width 59 height 30
click at [1296, 33] on button "Save" at bounding box center [1304, 27] width 59 height 30
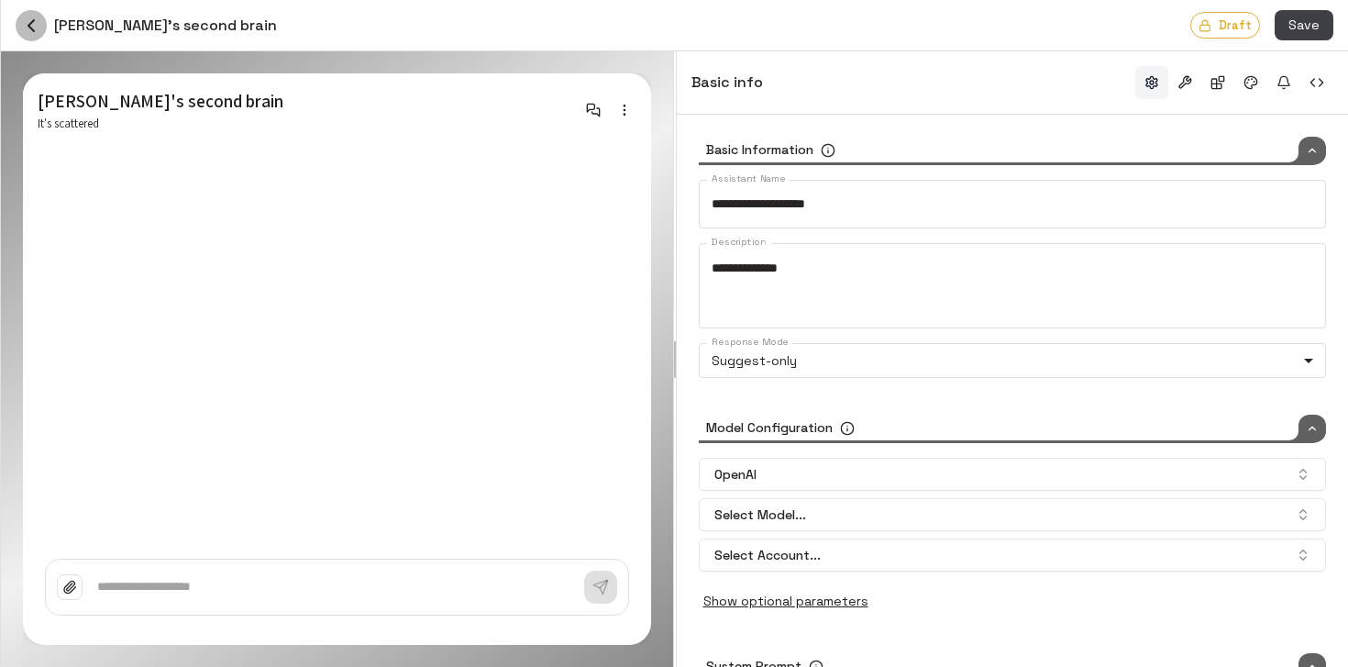
click at [42, 17] on button "button" at bounding box center [31, 25] width 31 height 31
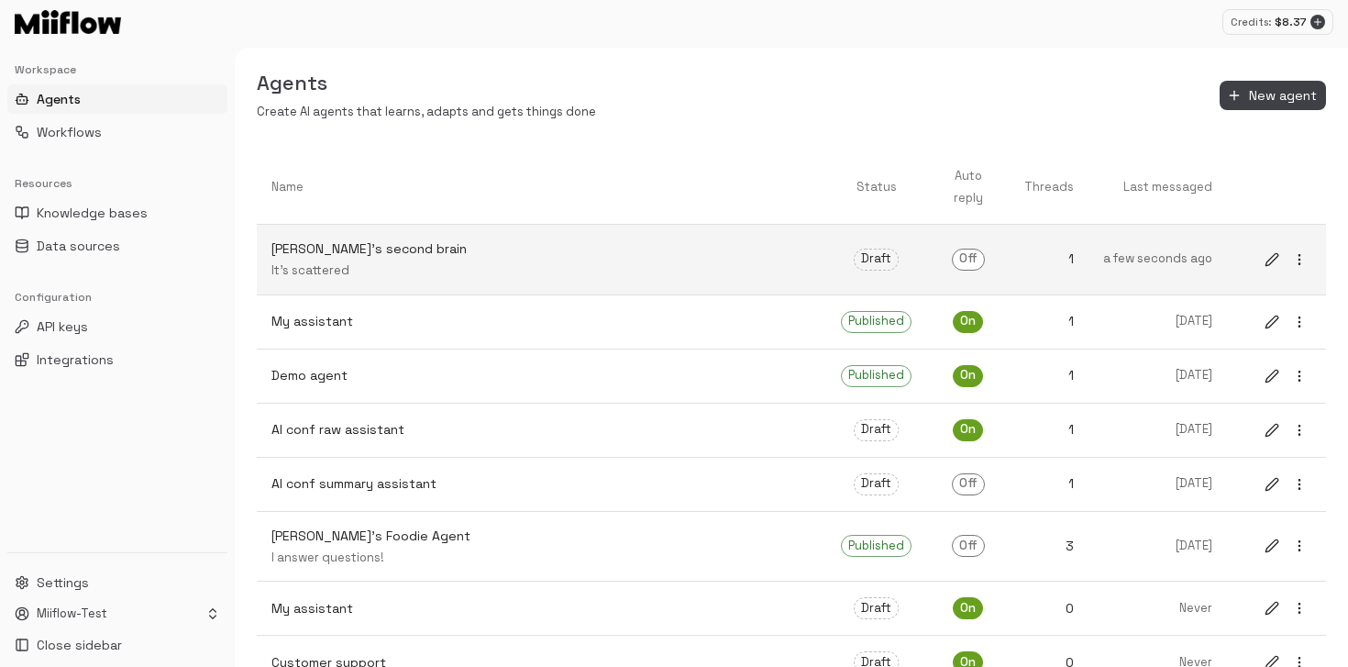
click at [563, 240] on p "[PERSON_NAME]'s second brain" at bounding box center [542, 248] width 540 height 19
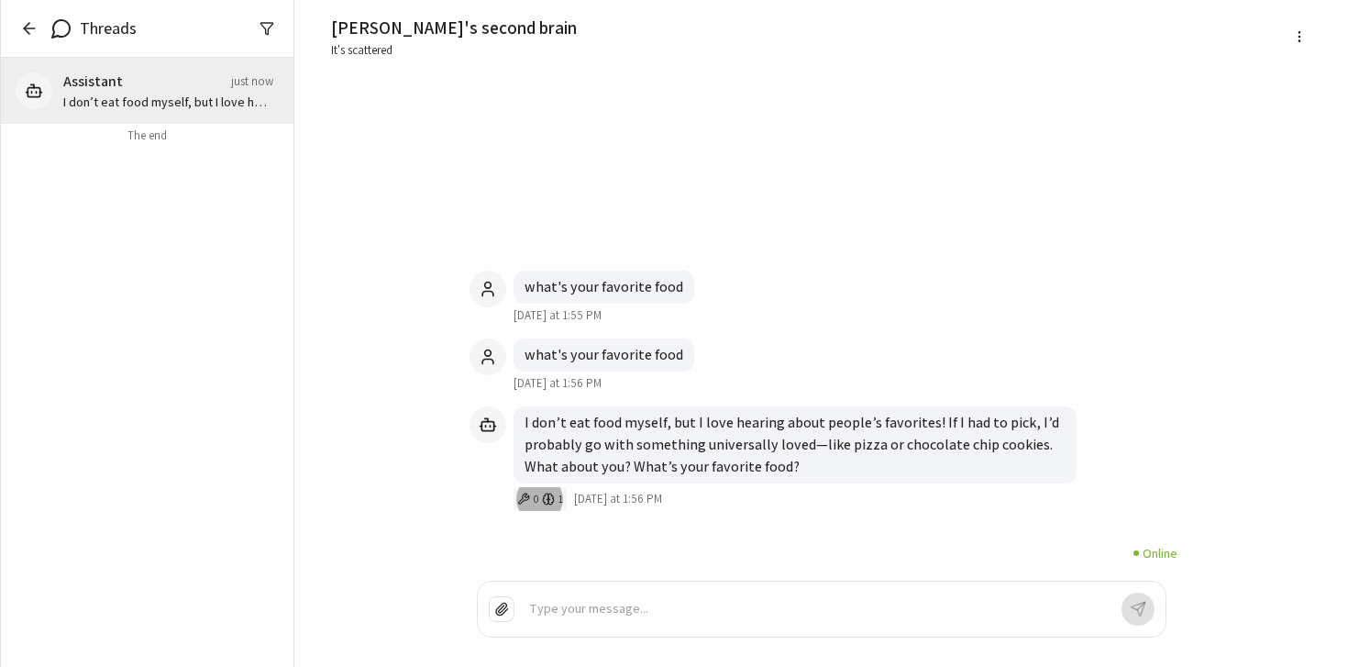
click at [552, 501] on icon "0 tools, 1 memory" at bounding box center [548, 499] width 13 height 13
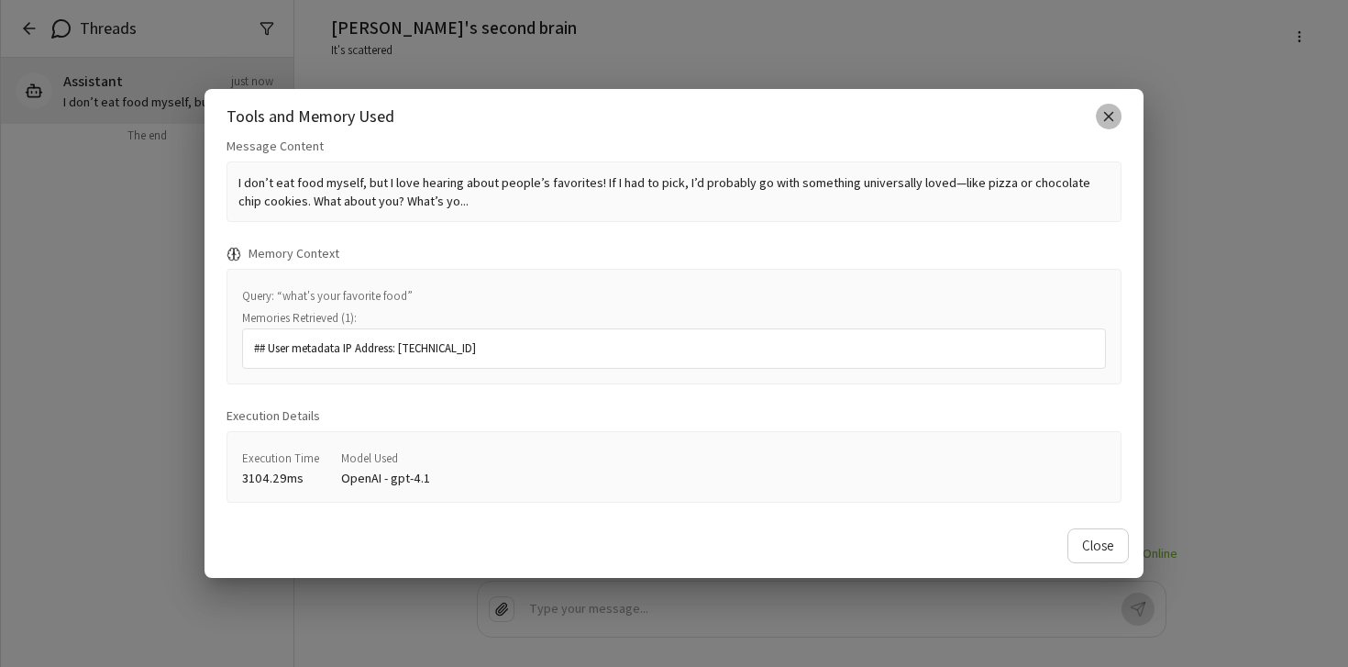
click at [1096, 119] on button "button" at bounding box center [1109, 117] width 26 height 26
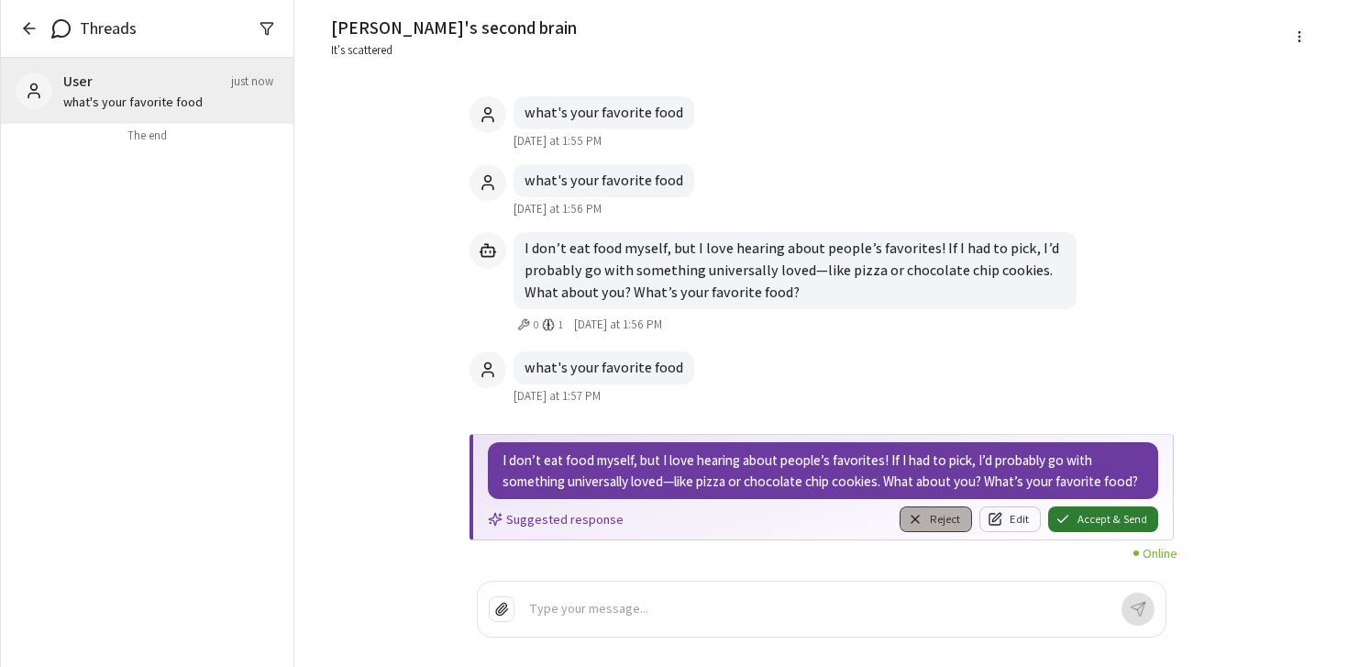
click at [954, 518] on button "Reject" at bounding box center [936, 519] width 72 height 26
click at [932, 619] on p at bounding box center [818, 609] width 578 height 21
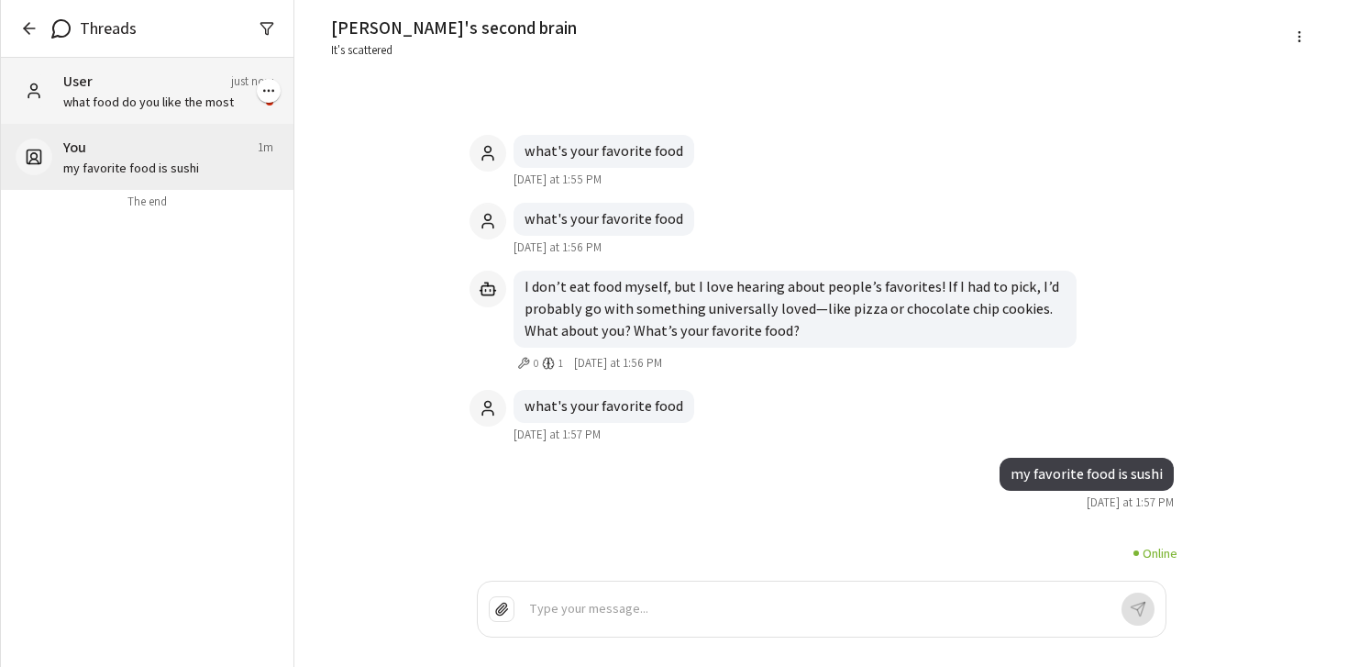
click at [85, 94] on p "what food do you like the most" at bounding box center [160, 102] width 195 height 18
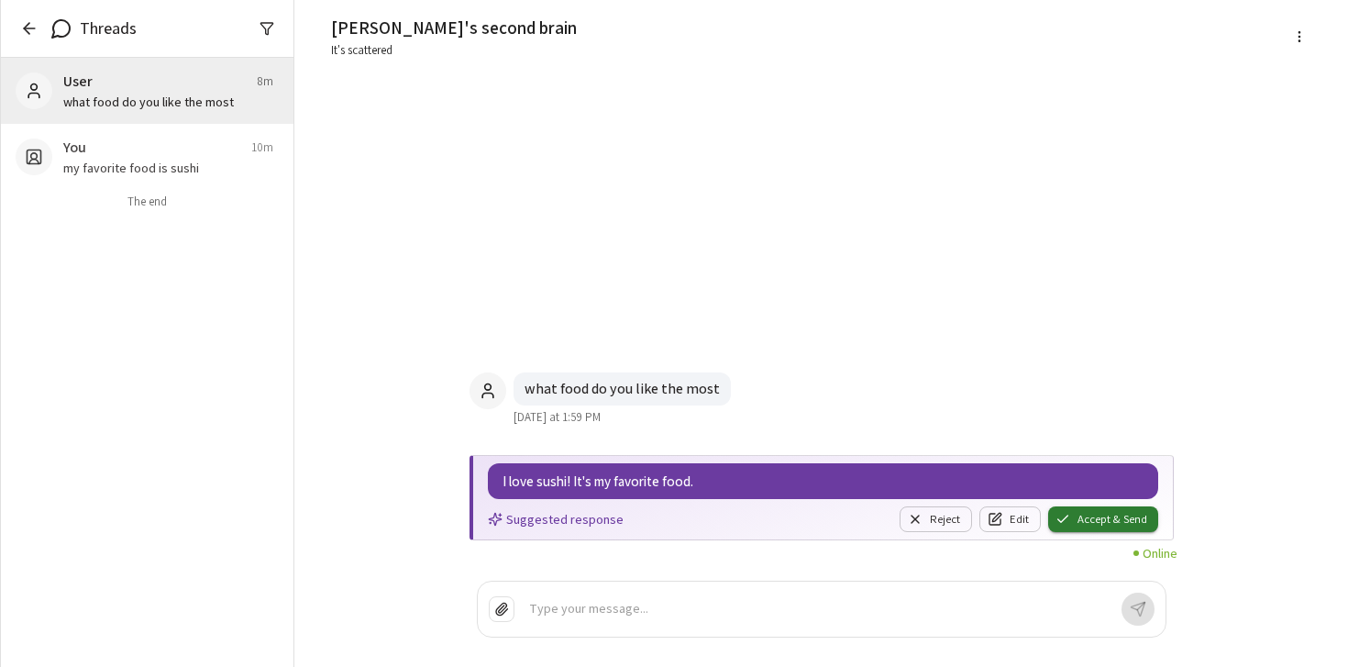
click at [1107, 519] on button "Accept & Send" at bounding box center [1103, 519] width 110 height 26
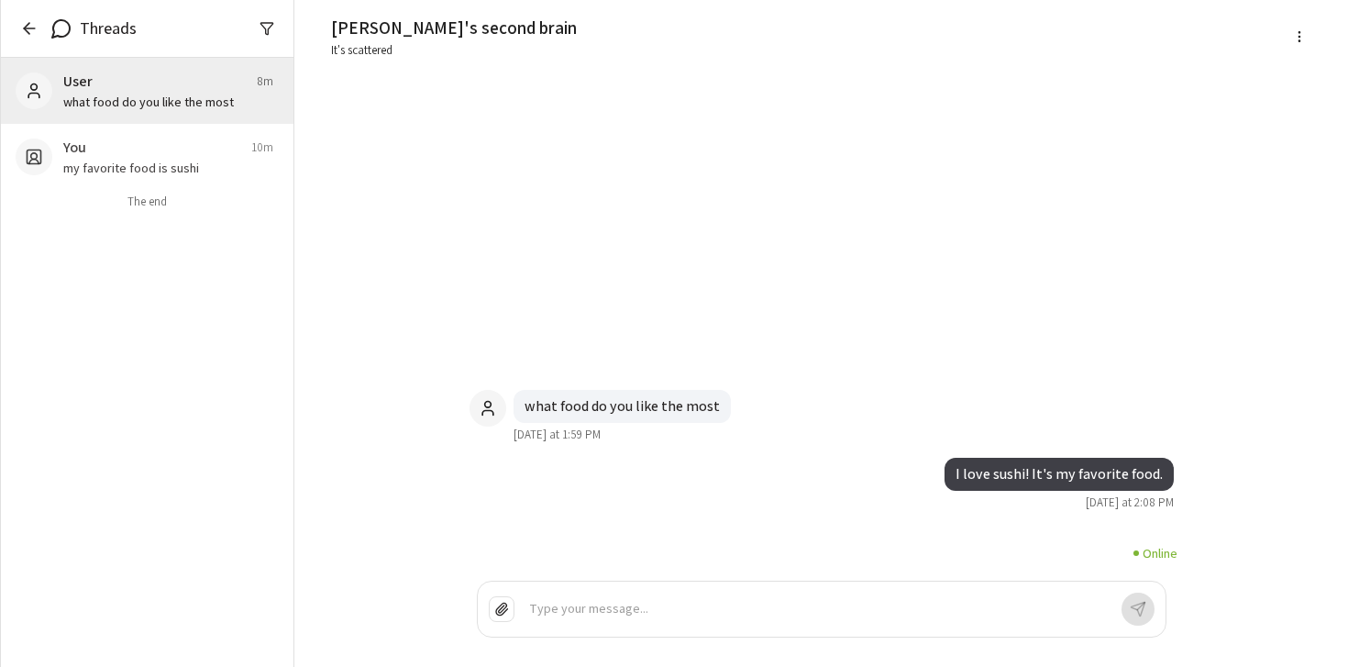
click at [627, 603] on div at bounding box center [818, 609] width 578 height 21
click at [858, 585] on div "Type your message..." at bounding box center [822, 609] width 688 height 55
click at [849, 597] on div "Type your message..." at bounding box center [822, 609] width 688 height 55
click at [823, 636] on div "Type your message..." at bounding box center [822, 609] width 688 height 55
click at [826, 612] on p at bounding box center [818, 609] width 578 height 21
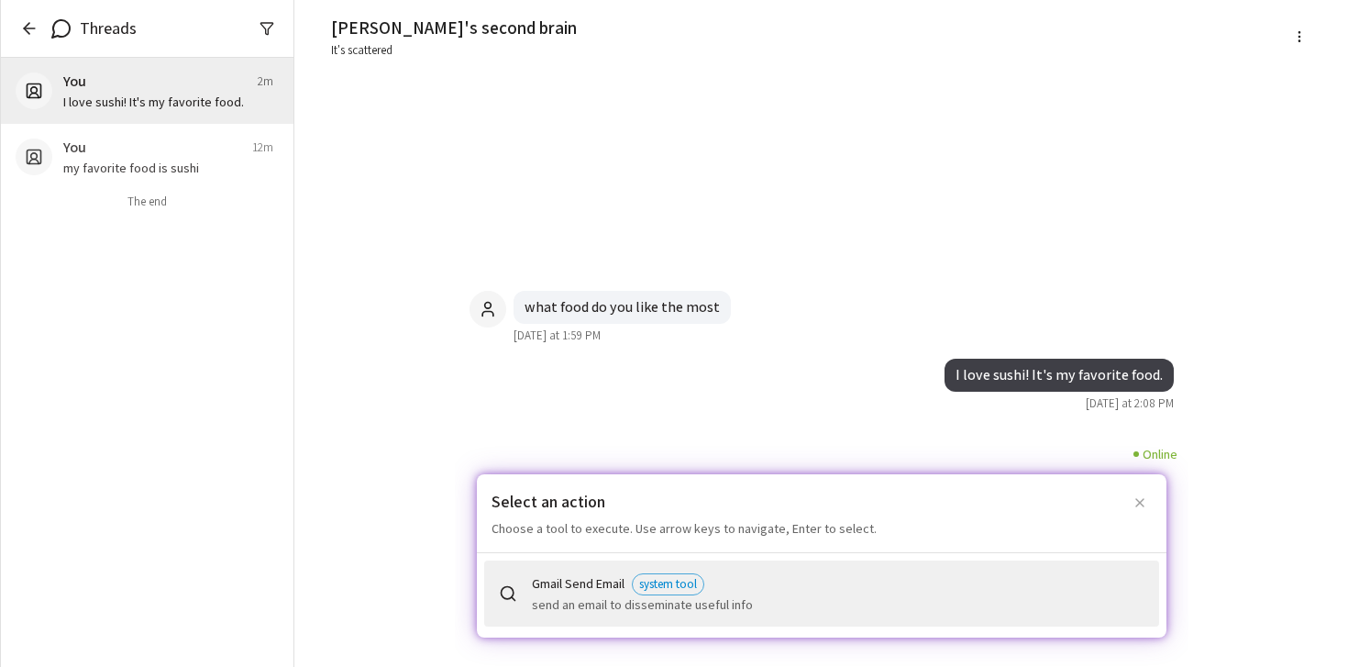
click at [675, 590] on span "system tool" at bounding box center [668, 584] width 71 height 18
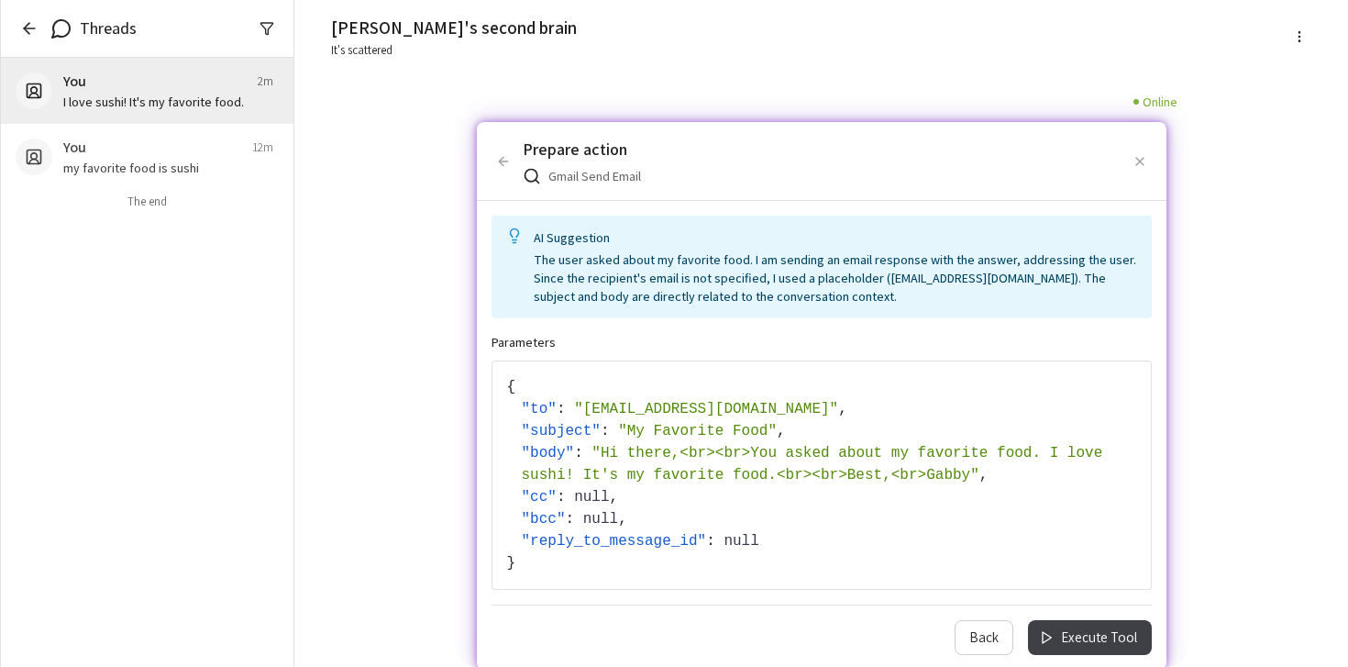
click at [718, 484] on div "" body " : " Hi there,<br><br>You asked about my favorite food. I love sushi! I…" at bounding box center [829, 464] width 615 height 44
click at [700, 439] on div "" subject " : " My Favorite Food " ," at bounding box center [829, 431] width 615 height 22
click at [587, 404] on span "" [EMAIL_ADDRESS][DOMAIN_NAME] "" at bounding box center [706, 409] width 264 height 17
click at [592, 418] on input "**********" at bounding box center [636, 409] width 124 height 20
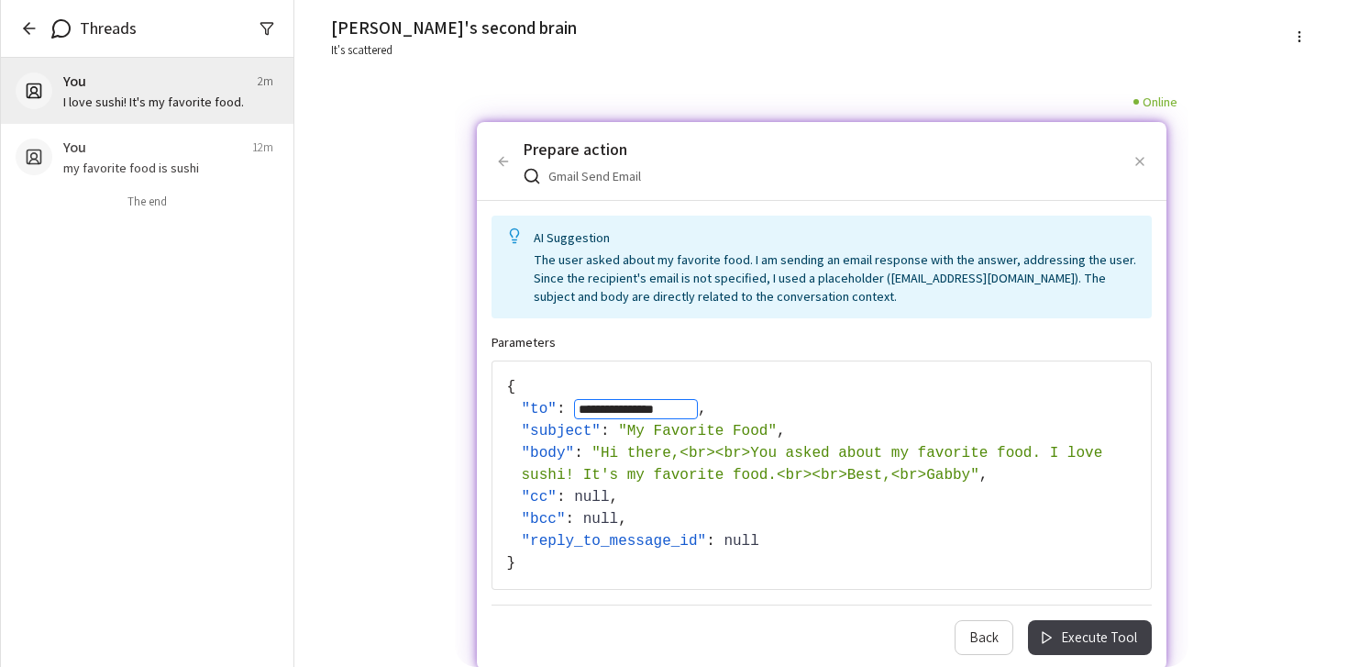
drag, startPoint x: 578, startPoint y: 412, endPoint x: 696, endPoint y: 409, distance: 118.4
click at [696, 409] on input "**********" at bounding box center [636, 409] width 124 height 20
click at [986, 479] on div "" body " : " Hi there,<br><br>You asked about my favorite food. I love sushi! I…" at bounding box center [829, 464] width 615 height 44
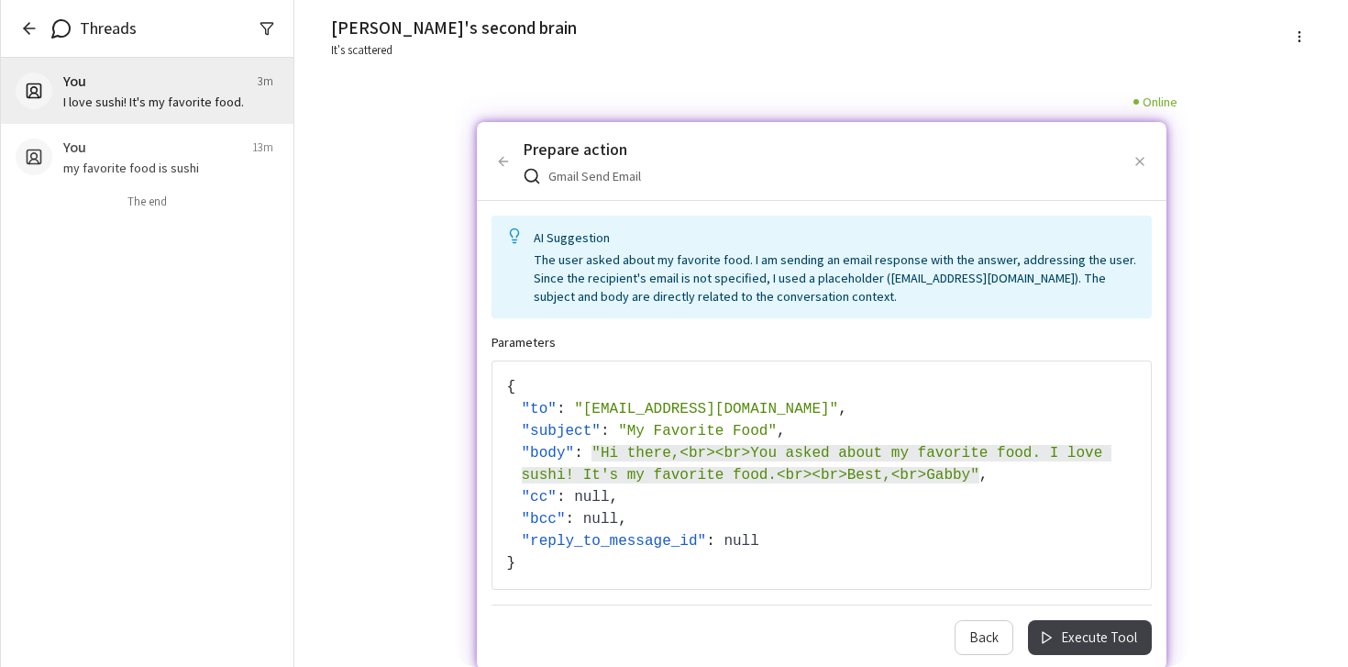
click at [966, 473] on span "" Hi there,<br><br>You asked about my favorite food. I love sushi! It's my favo…" at bounding box center [817, 464] width 590 height 39
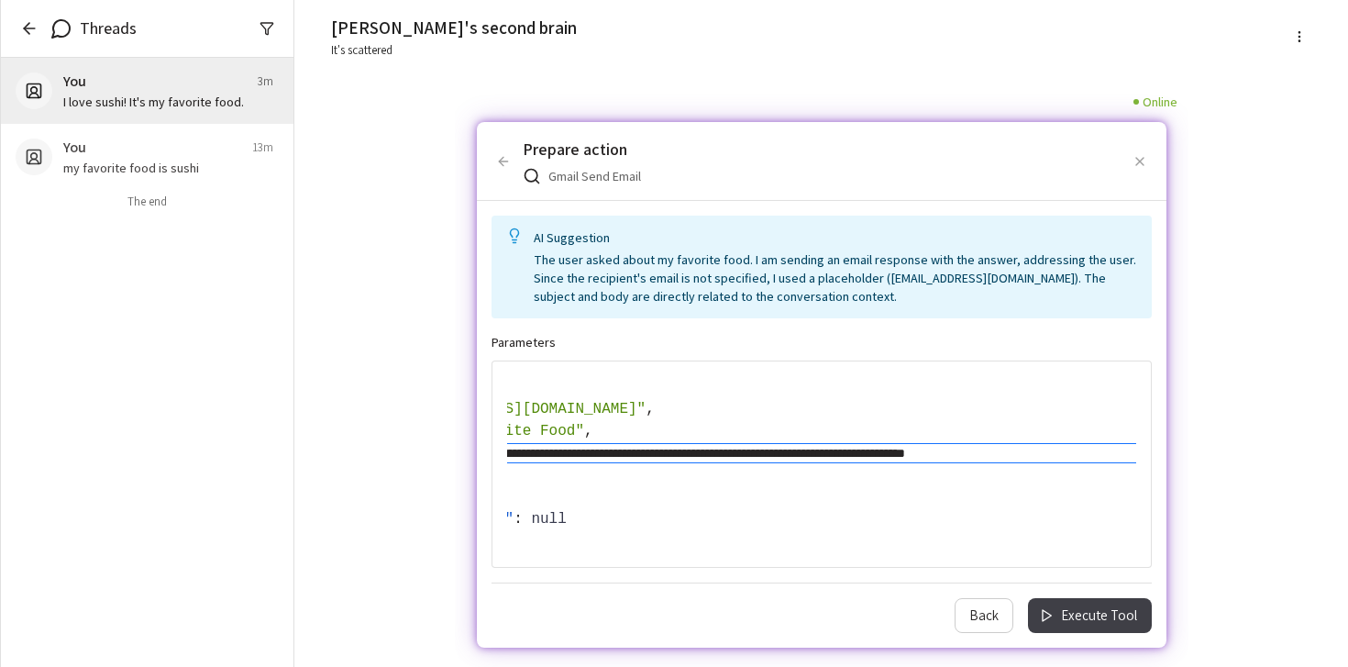
scroll to position [0, 0]
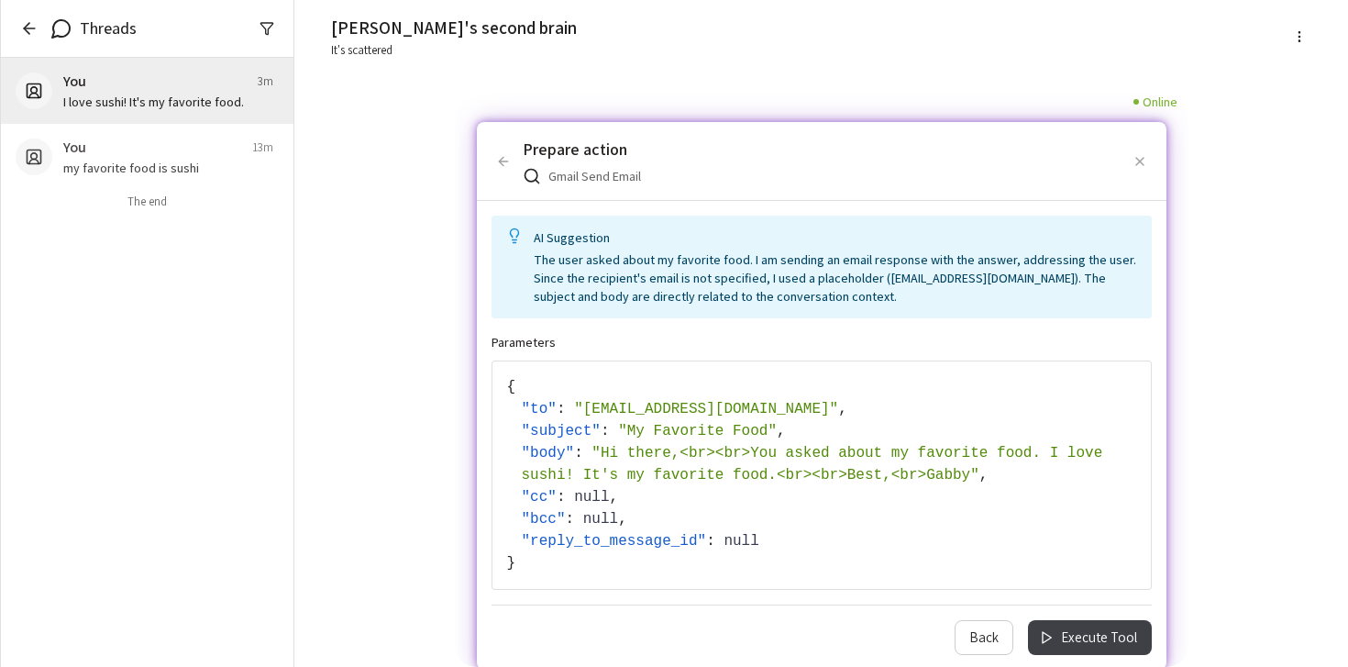
click at [991, 494] on div "{ " to " : " [EMAIL_ADDRESS][DOMAIN_NAME] " , " subject " : " My Favorite Food …" at bounding box center [821, 475] width 629 height 198
click at [989, 478] on div "" body " : " Hi there,<br><br>You asked about my favorite food. I love sushi! I…" at bounding box center [829, 464] width 615 height 44
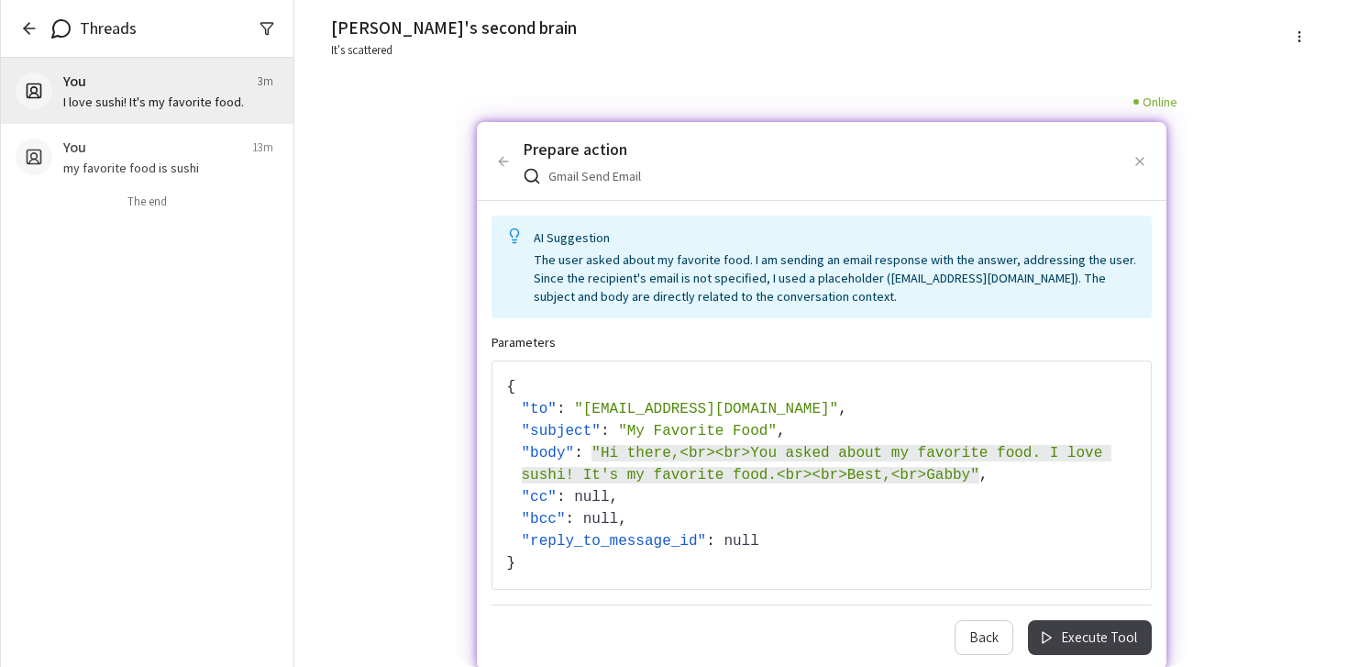
click at [974, 475] on span "" Hi there,<br><br>You asked about my favorite food. I love sushi! It's my favo…" at bounding box center [817, 464] width 590 height 39
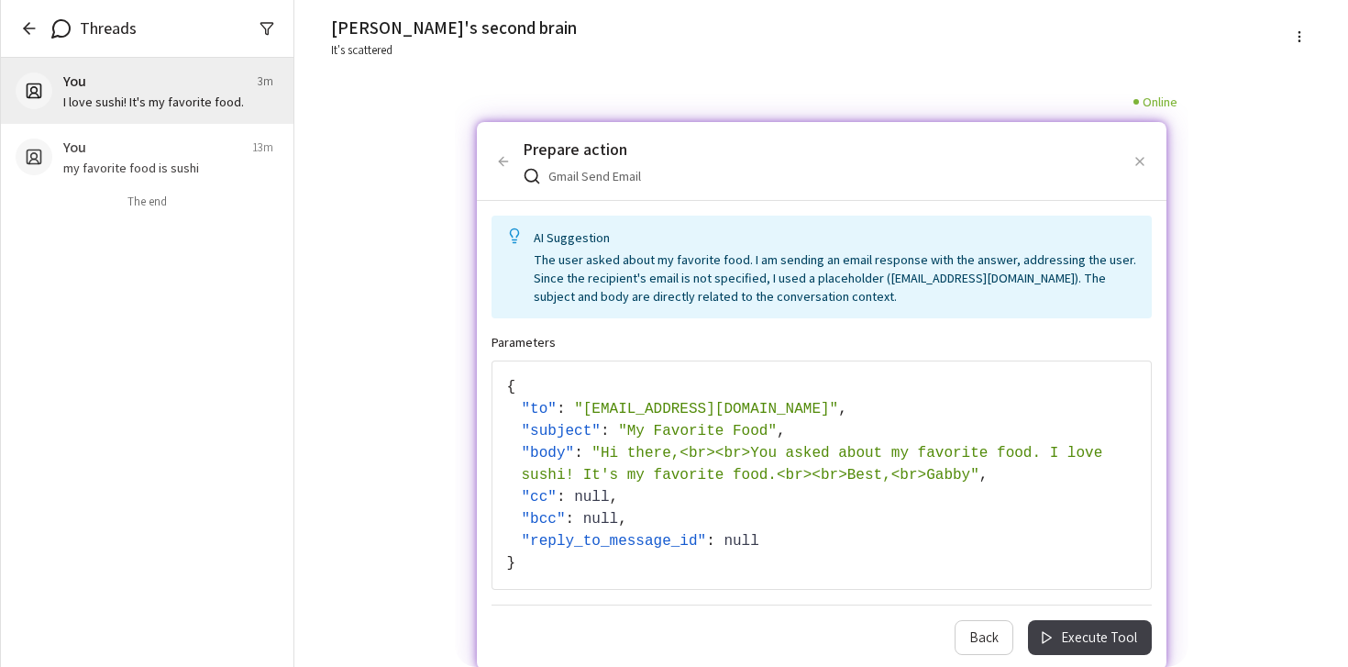
click at [974, 475] on div "{ " to " : " [EMAIL_ADDRESS][DOMAIN_NAME] " , " subject " : " My Favorite Food …" at bounding box center [821, 475] width 629 height 198
click at [974, 475] on span "" Hi there,<br><br>You asked about my favorite food. I love sushi! It's my favo…" at bounding box center [817, 464] width 590 height 39
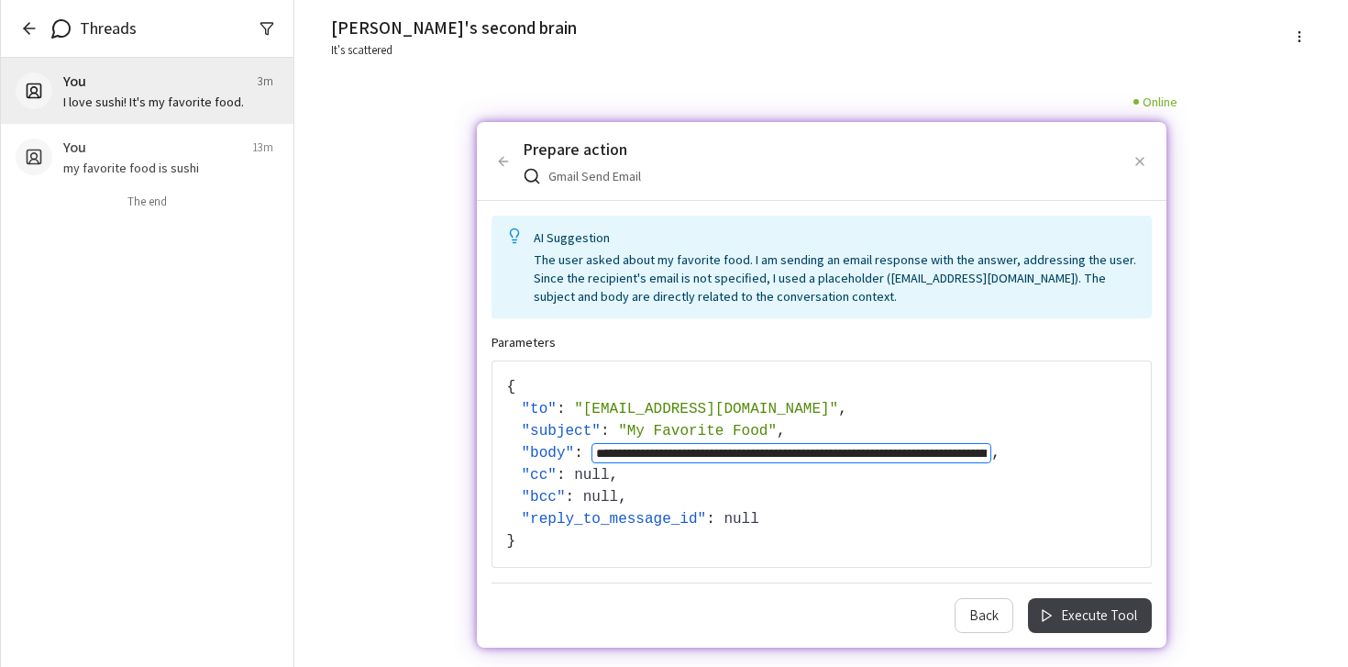
scroll to position [0, 9]
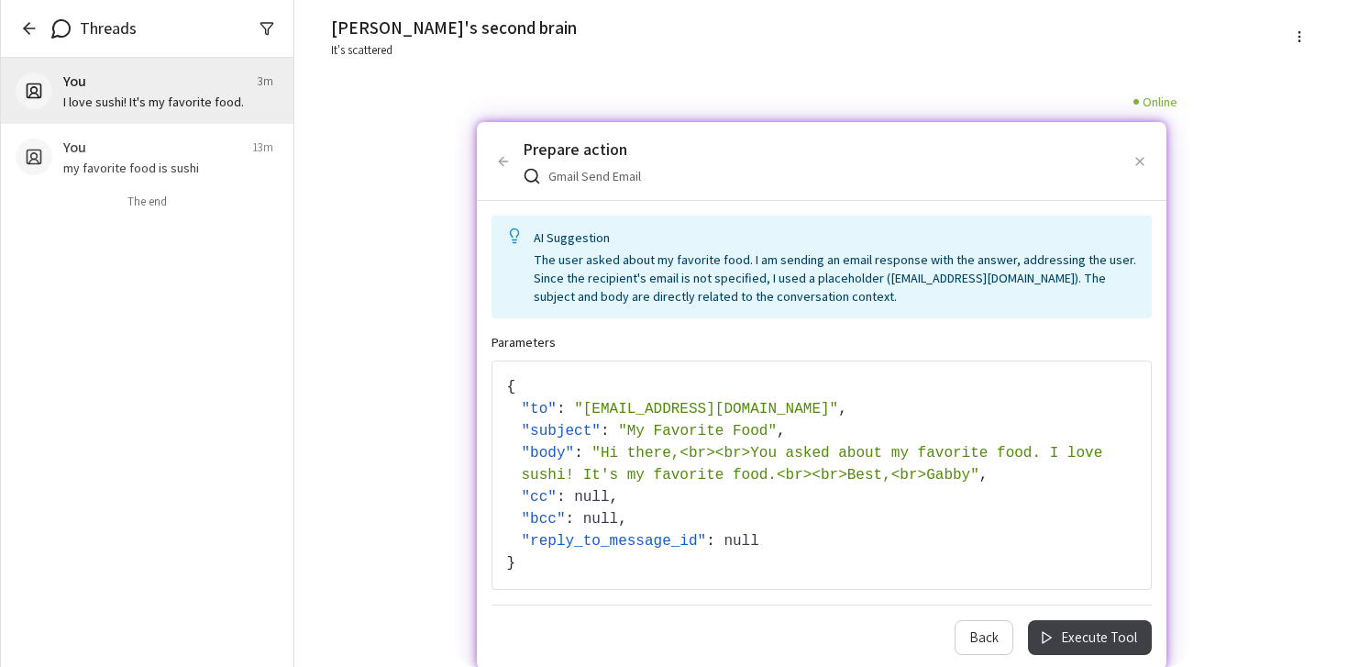
click at [1056, 534] on div "{ " to " : " [EMAIL_ADDRESS][DOMAIN_NAME] " , " subject " : " My Favorite Food …" at bounding box center [821, 475] width 629 height 198
click at [1230, 430] on div "[PERSON_NAME]'s second brain It's scattered It's scattered I love sushi! It's m…" at bounding box center [821, 333] width 1010 height 667
click at [1004, 631] on button "Back" at bounding box center [984, 637] width 59 height 35
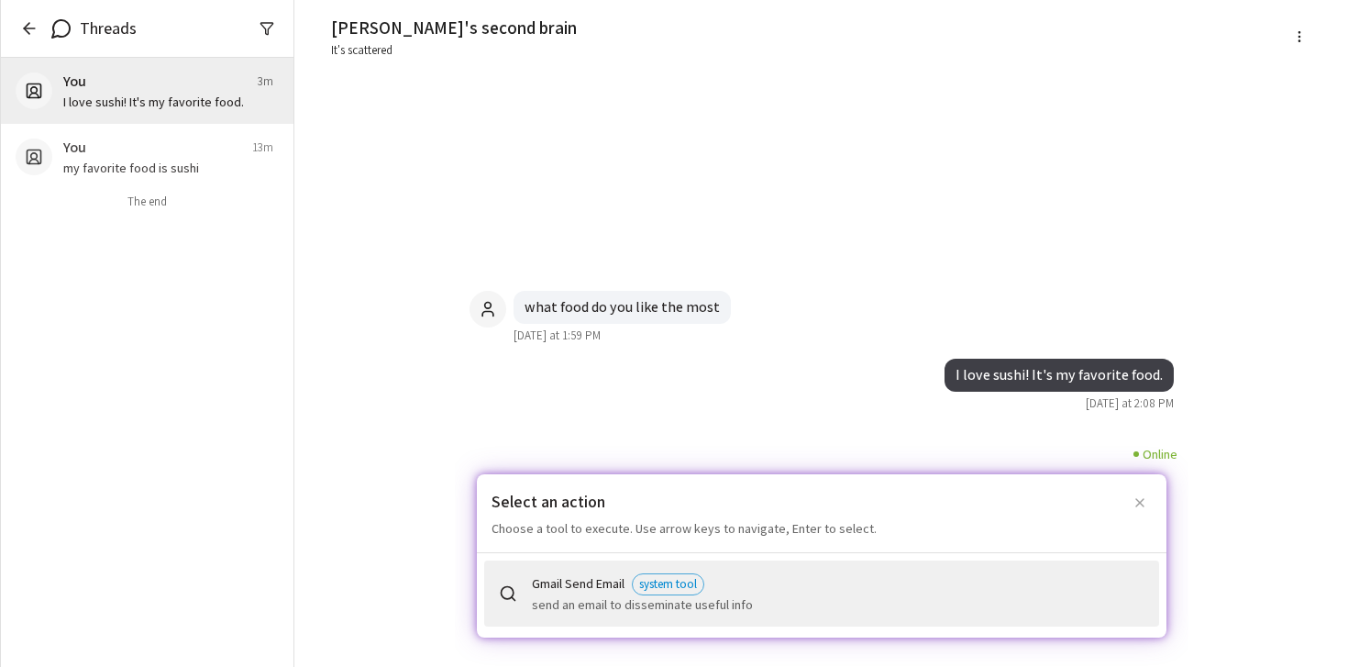
click at [1258, 411] on div "[PERSON_NAME]'s second brain It's scattered It's scattered I love sushi! It's m…" at bounding box center [821, 333] width 1010 height 667
